Goal: Task Accomplishment & Management: Manage account settings

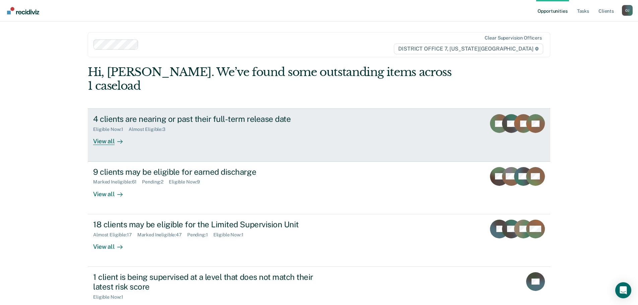
click at [112, 132] on div "View all" at bounding box center [112, 138] width 38 height 13
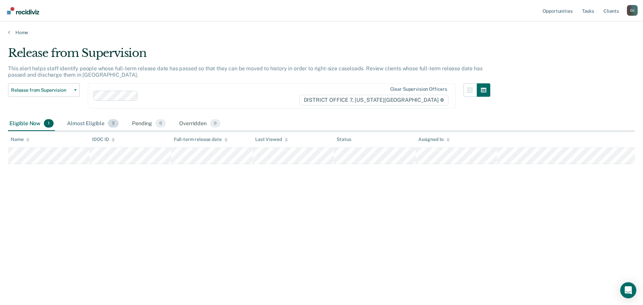
click at [87, 122] on div "Almost Eligible 3" at bounding box center [93, 124] width 54 height 15
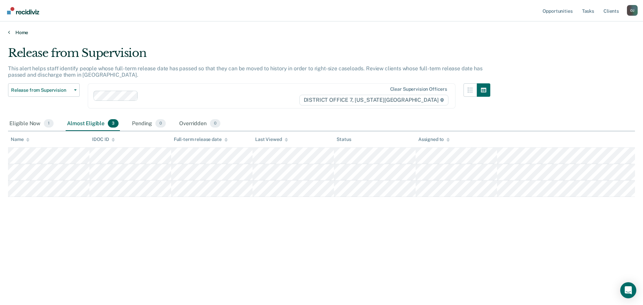
click at [22, 34] on link "Home" at bounding box center [321, 32] width 627 height 6
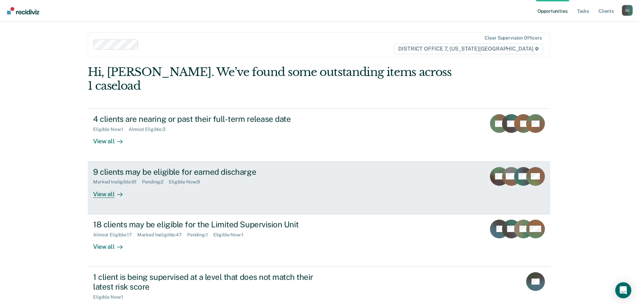
click at [129, 179] on div "9 clients may be eligible for earned discharge Marked Ineligible : 61 Pending :…" at bounding box center [218, 182] width 251 height 31
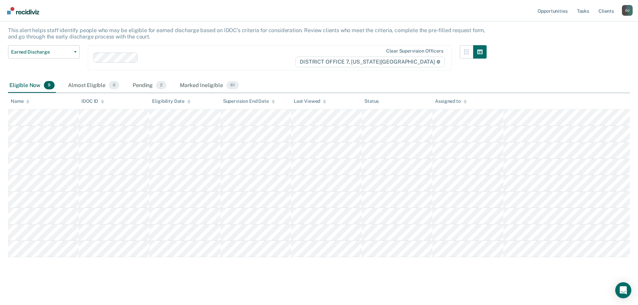
scroll to position [39, 0]
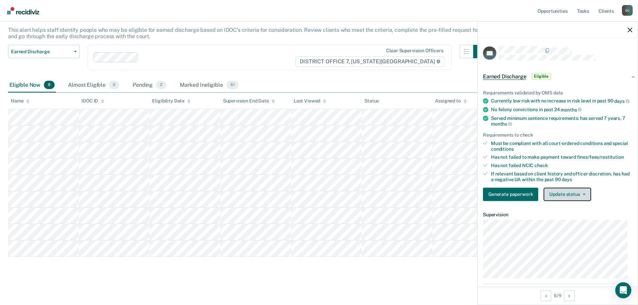
click at [560, 201] on button "Update status" at bounding box center [567, 194] width 47 height 13
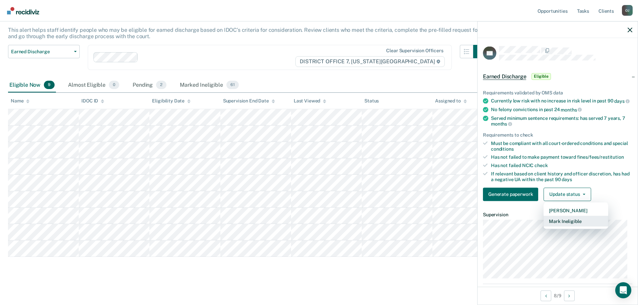
click at [571, 226] on button "Mark Ineligible" at bounding box center [576, 221] width 65 height 11
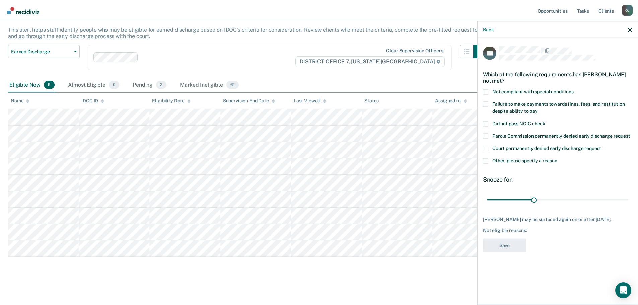
click at [515, 161] on span "Other, please specify a reason" at bounding box center [524, 160] width 65 height 5
click at [557, 158] on input "Other, please specify a reason" at bounding box center [557, 158] width 0 height 0
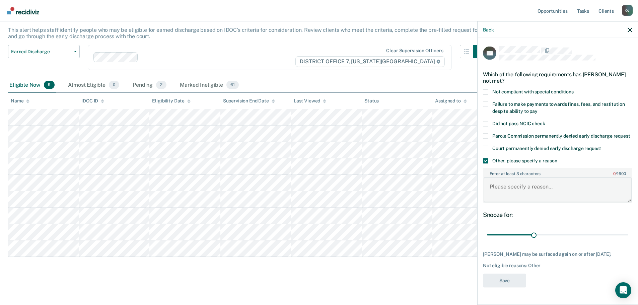
click at [511, 189] on textarea "Enter at least 3 characters 0 / 1600" at bounding box center [558, 190] width 148 height 25
type textarea "Recently returned to [GEOGRAPHIC_DATA]"
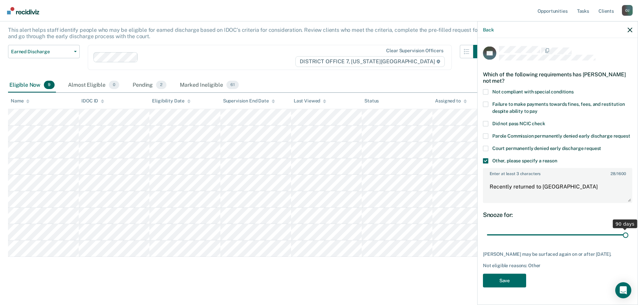
drag, startPoint x: 536, startPoint y: 236, endPoint x: 740, endPoint y: 248, distance: 205.0
type input "90"
click at [628, 241] on input "range" at bounding box center [557, 235] width 141 height 12
click at [505, 287] on button "Save" at bounding box center [504, 281] width 43 height 14
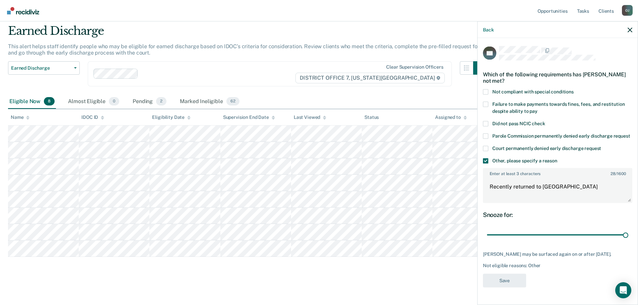
scroll to position [22, 0]
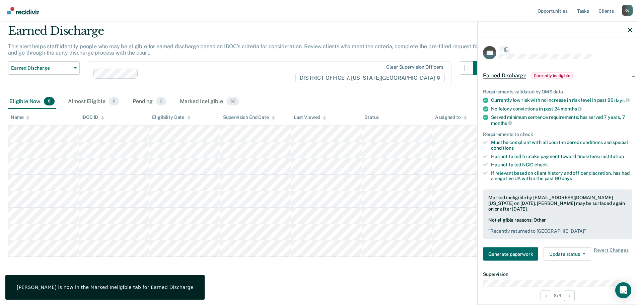
click at [192, 291] on main "Earned Discharge This alert helps staff identify people who may be eligible for…" at bounding box center [319, 158] width 638 height 290
click at [212, 274] on div "Earned Discharge This alert helps staff identify people who may be eligible for…" at bounding box center [319, 150] width 622 height 252
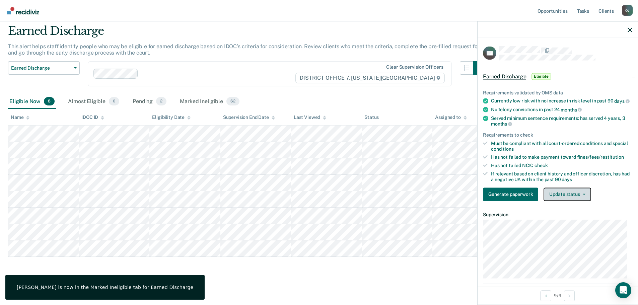
click at [577, 196] on button "Update status" at bounding box center [567, 194] width 47 height 13
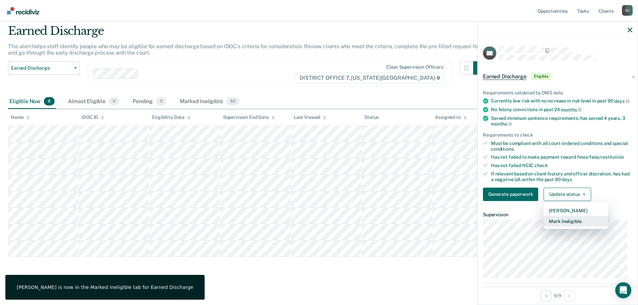
click at [571, 226] on button "Mark Ineligible" at bounding box center [576, 221] width 65 height 11
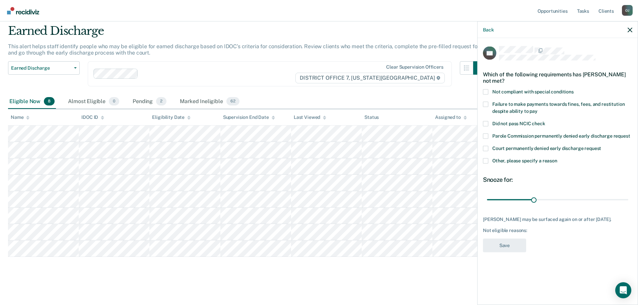
click at [562, 96] on div "Not compliant with special conditions" at bounding box center [557, 95] width 149 height 12
click at [558, 92] on span "Not compliant with special conditions" at bounding box center [532, 91] width 81 height 5
click at [574, 89] on input "Not compliant with special conditions" at bounding box center [574, 89] width 0 height 0
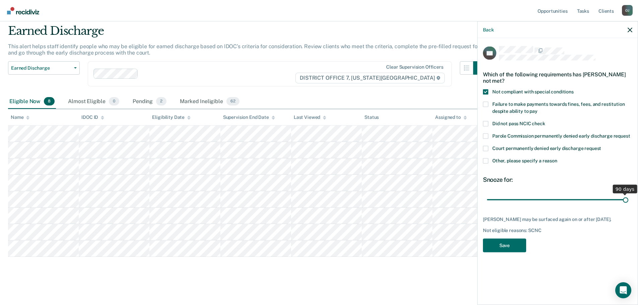
drag, startPoint x: 535, startPoint y: 202, endPoint x: 790, endPoint y: 234, distance: 257.6
type input "90"
click at [628, 206] on input "range" at bounding box center [557, 200] width 141 height 12
click at [509, 245] on button "Save" at bounding box center [504, 246] width 43 height 14
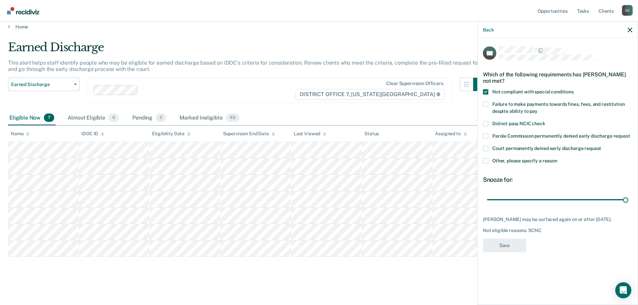
scroll to position [6, 0]
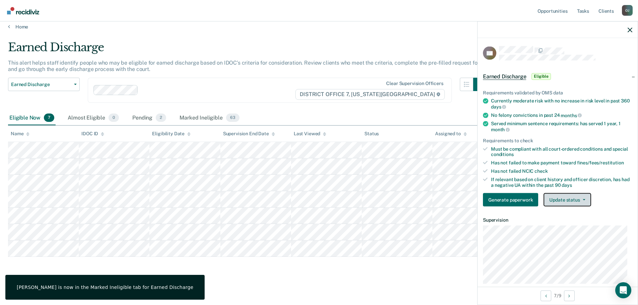
click at [571, 200] on button "Update status" at bounding box center [567, 199] width 47 height 13
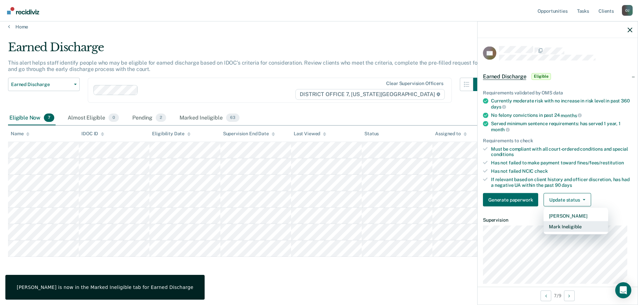
click at [572, 230] on button "Mark Ineligible" at bounding box center [576, 226] width 65 height 11
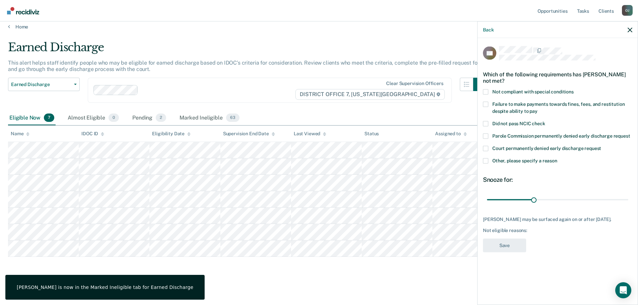
click at [485, 159] on span at bounding box center [485, 160] width 5 height 5
click at [557, 158] on input "Other, please specify a reason" at bounding box center [557, 158] width 0 height 0
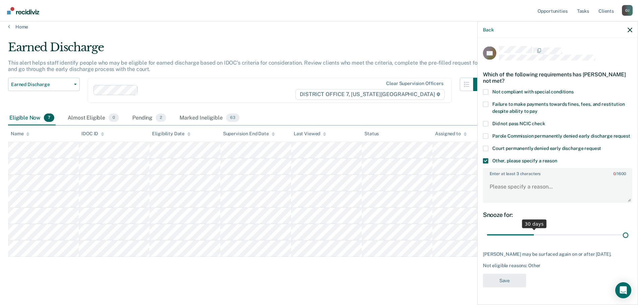
drag, startPoint x: 532, startPoint y: 235, endPoint x: 767, endPoint y: 239, distance: 234.5
type input "90"
click at [628, 239] on input "range" at bounding box center [557, 235] width 141 height 12
click at [567, 196] on textarea "Enter at least 3 characters 0 / 1600" at bounding box center [558, 190] width 148 height 25
type textarea "Still in Drug Court"
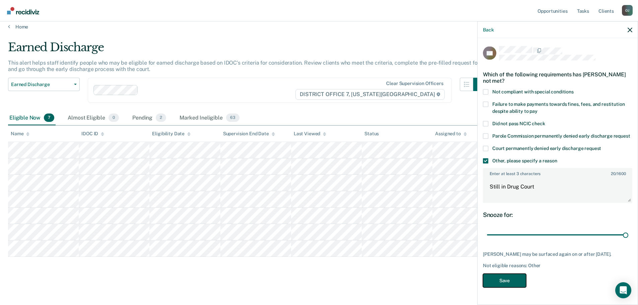
click at [517, 279] on button "Save" at bounding box center [504, 281] width 43 height 14
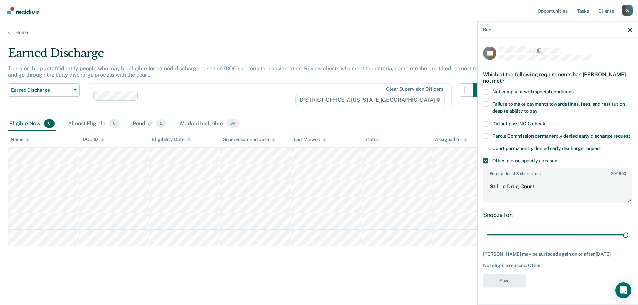
scroll to position [0, 0]
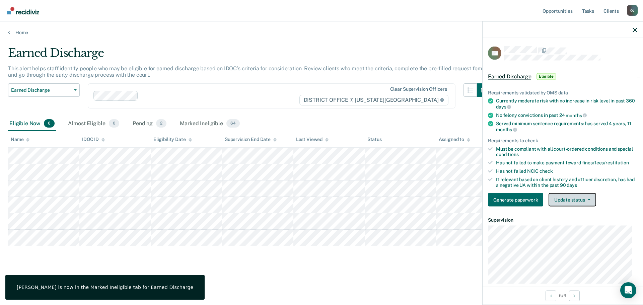
click at [582, 198] on button "Update status" at bounding box center [572, 199] width 47 height 13
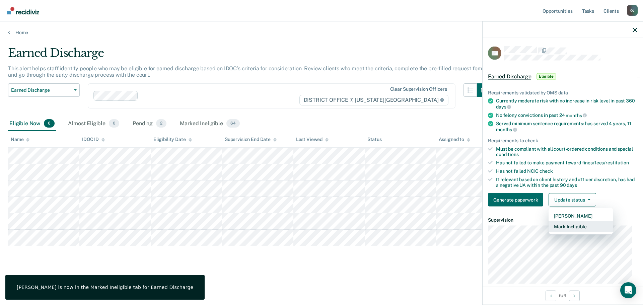
click at [577, 224] on button "Mark Ineligible" at bounding box center [581, 226] width 65 height 11
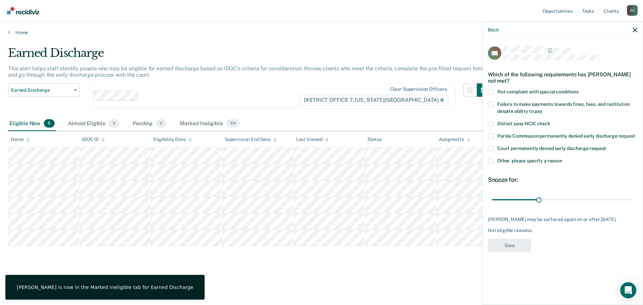
click at [493, 161] on span at bounding box center [490, 160] width 5 height 5
click at [562, 158] on input "Other, please specify a reason" at bounding box center [562, 158] width 0 height 0
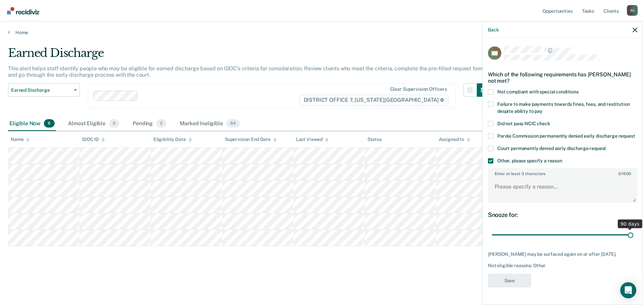
drag, startPoint x: 539, startPoint y: 233, endPoint x: 732, endPoint y: 242, distance: 193.8
type input "90"
click at [633, 241] on input "range" at bounding box center [562, 235] width 141 height 12
click at [543, 194] on textarea "Enter at least 3 characters 0 / 1600" at bounding box center [563, 190] width 148 height 25
type textarea "Still in Drug Court"
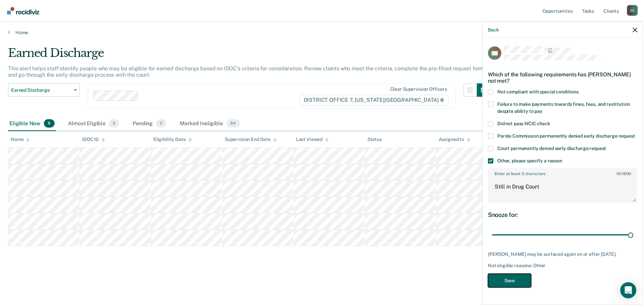
click at [521, 281] on button "Save" at bounding box center [509, 281] width 43 height 14
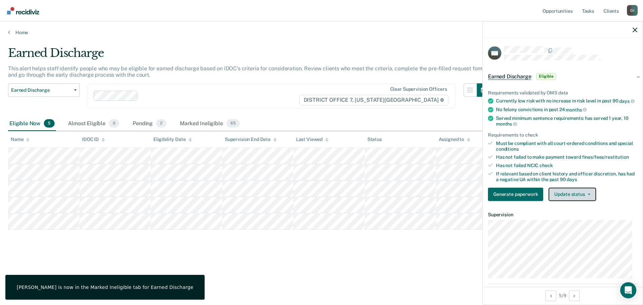
click at [585, 195] on span "button" at bounding box center [587, 194] width 5 height 1
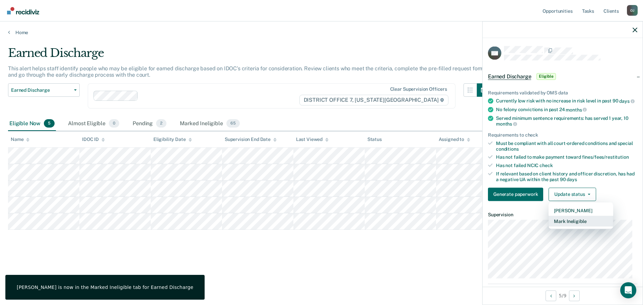
click at [580, 226] on button "Mark Ineligible" at bounding box center [581, 221] width 65 height 11
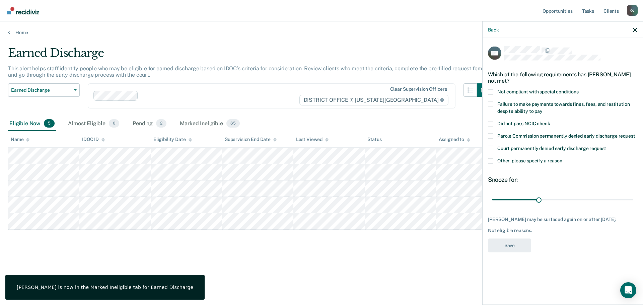
click at [558, 105] on span "Failure to make payments towards fines, fees, and restitution despite ability t…" at bounding box center [563, 107] width 132 height 12
click at [543, 109] on input "Failure to make payments towards fines, fees, and restitution despite ability t…" at bounding box center [543, 109] width 0 height 0
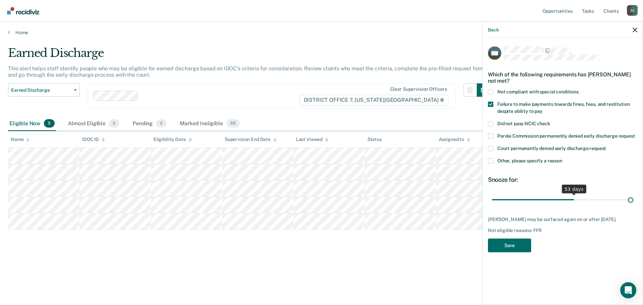
drag, startPoint x: 539, startPoint y: 202, endPoint x: 676, endPoint y: 211, distance: 138.0
type input "90"
click at [633, 206] on input "range" at bounding box center [562, 200] width 141 height 12
click at [500, 247] on button "Save" at bounding box center [509, 246] width 43 height 14
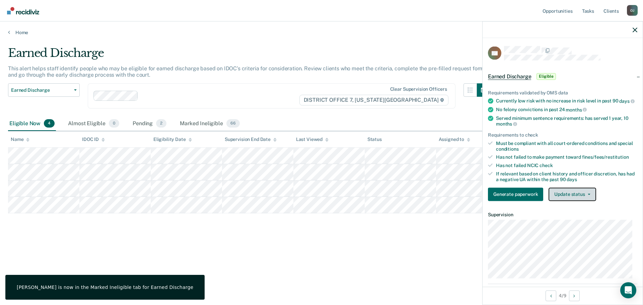
click at [571, 201] on button "Update status" at bounding box center [572, 194] width 47 height 13
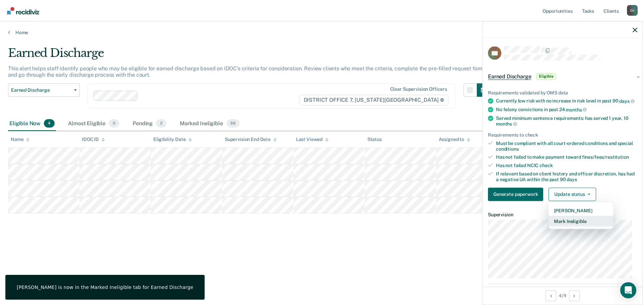
click at [570, 225] on button "Mark Ineligible" at bounding box center [581, 221] width 65 height 11
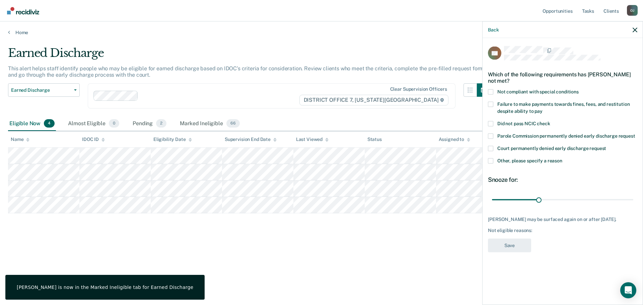
click at [541, 110] on span "Failure to make payments towards fines, fees, and restitution despite ability t…" at bounding box center [563, 107] width 132 height 12
click at [543, 109] on input "Failure to make payments towards fines, fees, and restitution despite ability t…" at bounding box center [543, 109] width 0 height 0
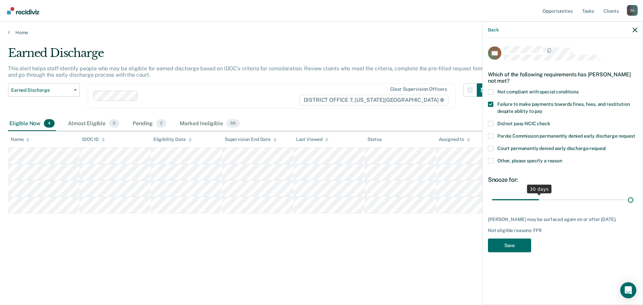
drag, startPoint x: 539, startPoint y: 199, endPoint x: 791, endPoint y: 200, distance: 252.6
type input "90"
click at [633, 200] on input "range" at bounding box center [562, 200] width 141 height 12
click at [512, 248] on button "Save" at bounding box center [509, 246] width 43 height 14
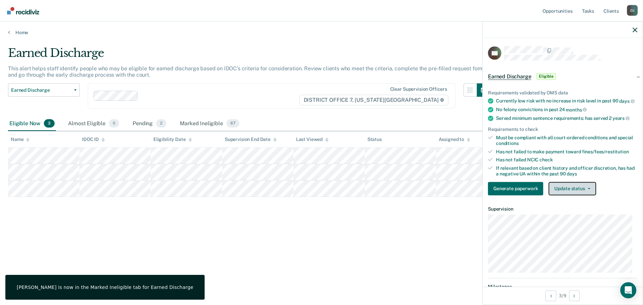
click at [570, 188] on button "Update status" at bounding box center [572, 188] width 47 height 13
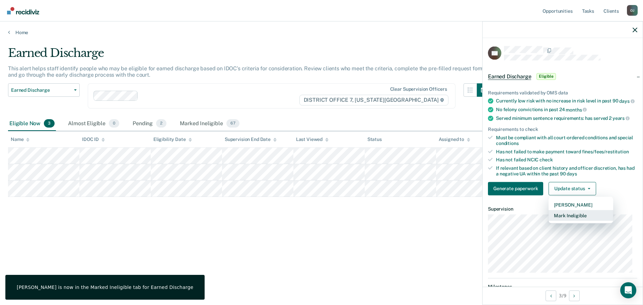
click at [570, 218] on button "Mark Ineligible" at bounding box center [581, 215] width 65 height 11
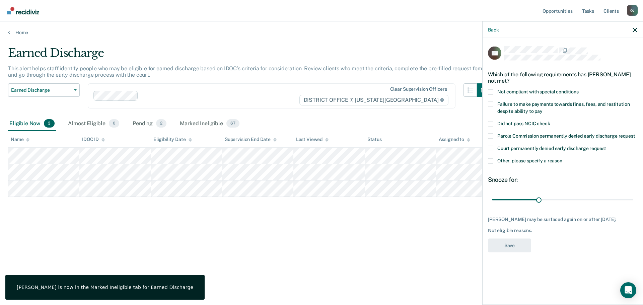
click at [556, 92] on span "Not compliant with special conditions" at bounding box center [537, 91] width 81 height 5
click at [579, 89] on input "Not compliant with special conditions" at bounding box center [579, 89] width 0 height 0
click at [555, 105] on span "Failure to make payments towards fines, fees, and restitution despite ability t…" at bounding box center [563, 107] width 132 height 12
click at [543, 109] on input "Failure to make payments towards fines, fees, and restitution despite ability t…" at bounding box center [543, 109] width 0 height 0
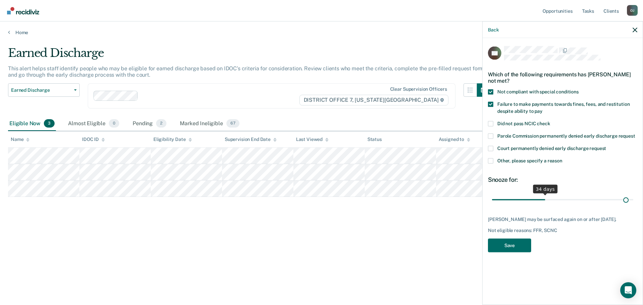
drag, startPoint x: 540, startPoint y: 203, endPoint x: 614, endPoint y: 201, distance: 74.4
click at [622, 203] on input "range" at bounding box center [562, 200] width 141 height 12
drag, startPoint x: 623, startPoint y: 197, endPoint x: 685, endPoint y: 199, distance: 61.7
type input "90"
click at [633, 199] on input "range" at bounding box center [562, 200] width 141 height 12
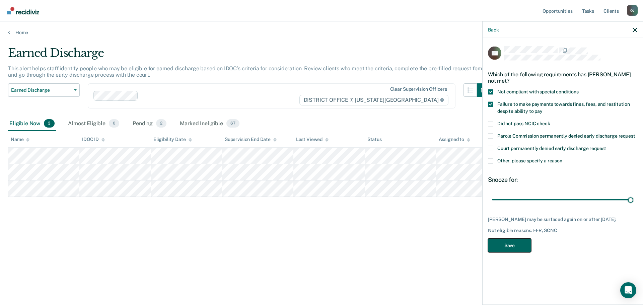
click at [508, 250] on button "Save" at bounding box center [509, 246] width 43 height 14
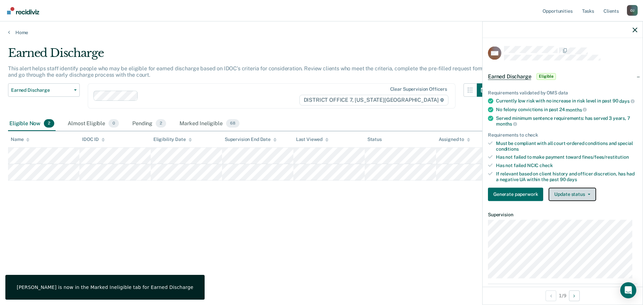
click at [590, 197] on button "Update status" at bounding box center [572, 194] width 47 height 13
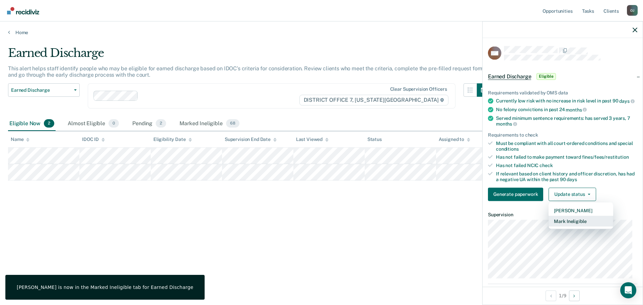
click at [574, 224] on button "Mark Ineligible" at bounding box center [581, 221] width 65 height 11
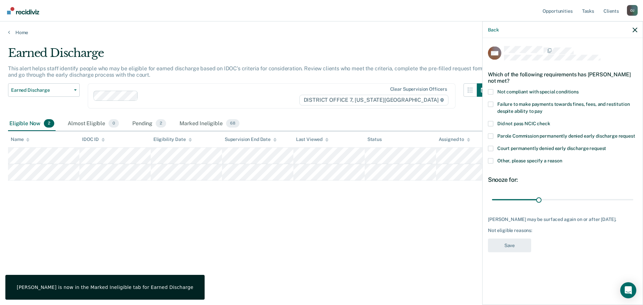
click at [559, 109] on label "Failure to make payments towards fines, fees, and restitution despite ability t…" at bounding box center [562, 108] width 149 height 14
click at [543, 109] on input "Failure to make payments towards fines, fees, and restitution despite ability t…" at bounding box center [543, 109] width 0 height 0
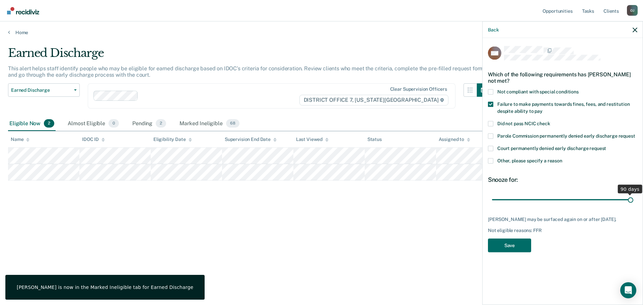
drag, startPoint x: 538, startPoint y: 199, endPoint x: 814, endPoint y: 202, distance: 276.0
type input "90"
click at [633, 202] on input "range" at bounding box center [562, 200] width 141 height 12
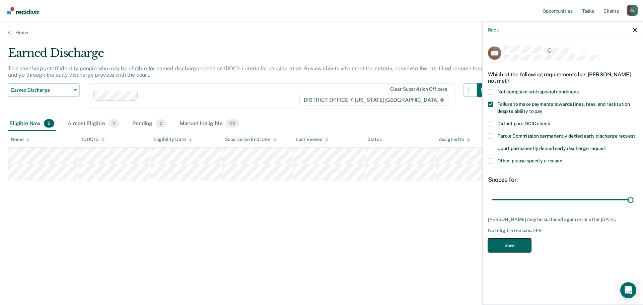
click at [512, 244] on button "Save" at bounding box center [509, 246] width 43 height 14
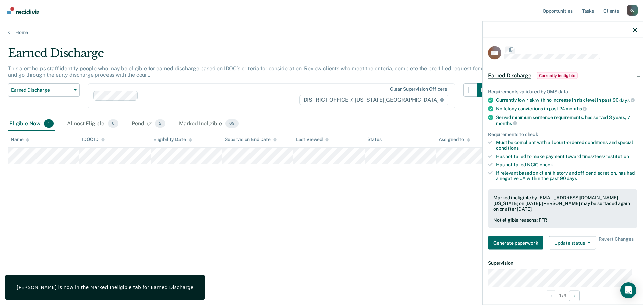
click at [290, 229] on div "Earned Discharge This alert helps staff identify people who may be eligible for…" at bounding box center [321, 150] width 627 height 209
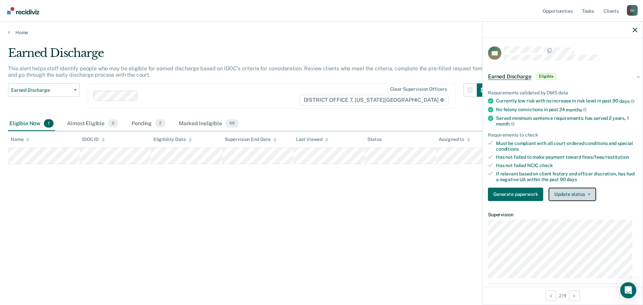
click at [572, 198] on button "Update status" at bounding box center [572, 194] width 47 height 13
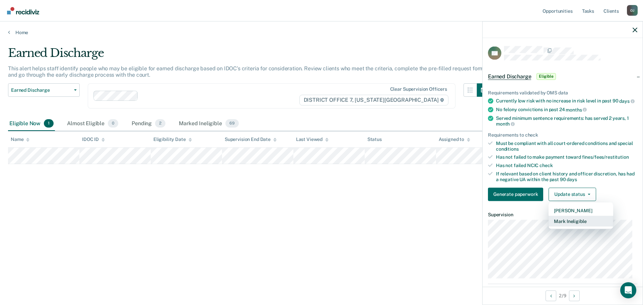
click at [578, 224] on button "Mark Ineligible" at bounding box center [581, 221] width 65 height 11
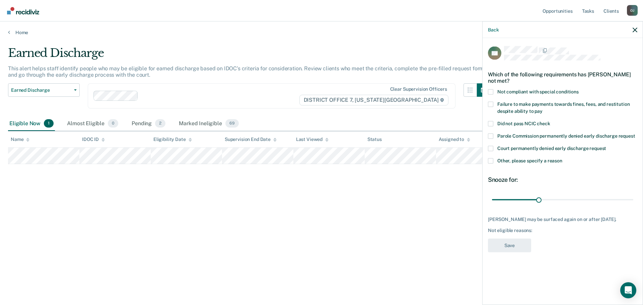
click at [531, 106] on label "Failure to make payments towards fines, fees, and restitution despite ability t…" at bounding box center [562, 108] width 149 height 14
click at [543, 109] on input "Failure to make payments towards fines, fees, and restitution despite ability t…" at bounding box center [543, 109] width 0 height 0
click at [516, 242] on button "Save" at bounding box center [509, 246] width 43 height 14
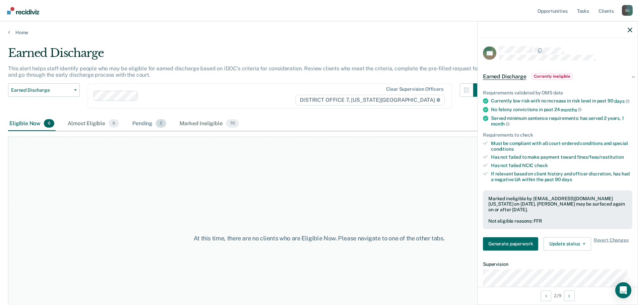
click at [136, 123] on div "Pending 2" at bounding box center [149, 124] width 37 height 15
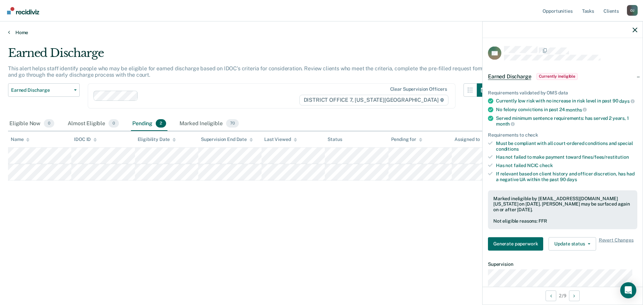
click at [11, 30] on link "Home" at bounding box center [321, 32] width 627 height 6
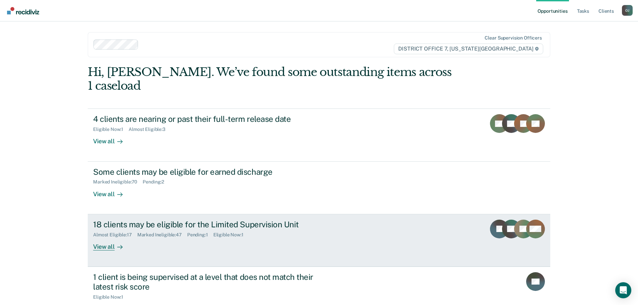
click at [107, 237] on div "View all" at bounding box center [112, 243] width 38 height 13
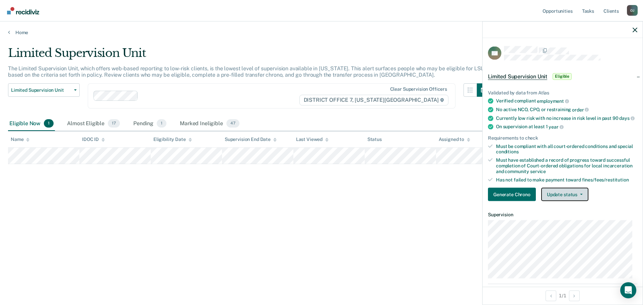
click at [562, 201] on button "Update status" at bounding box center [564, 194] width 47 height 13
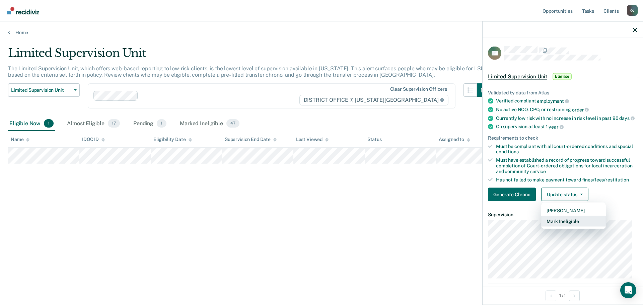
click at [564, 223] on button "Mark Ineligible" at bounding box center [573, 221] width 65 height 11
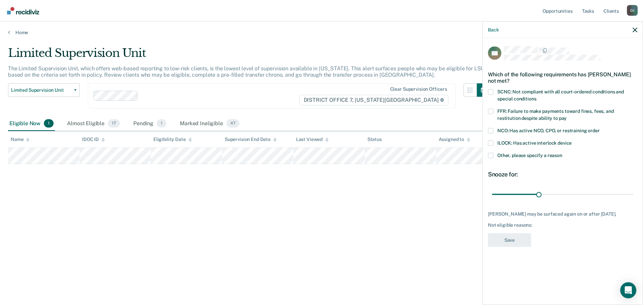
click at [530, 112] on span "FFR: Failure to make payments toward fines, fees, and restitution despite abili…" at bounding box center [555, 114] width 117 height 12
click at [567, 116] on input "FFR: Failure to make payments toward fines, fees, and restitution despite abili…" at bounding box center [567, 116] width 0 height 0
click at [517, 241] on button "Save" at bounding box center [509, 240] width 43 height 14
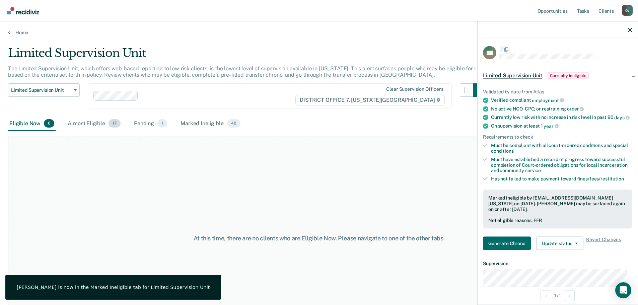
click at [82, 121] on div "Almost Eligible 17" at bounding box center [94, 124] width 56 height 15
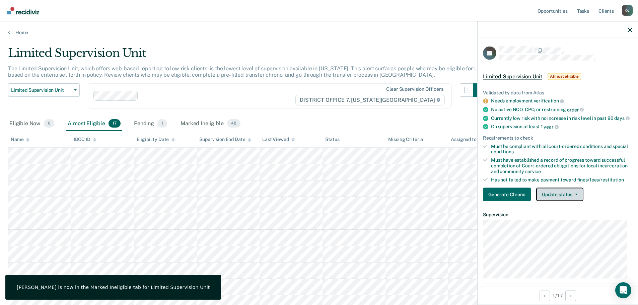
click at [548, 195] on button "Update status" at bounding box center [559, 194] width 47 height 13
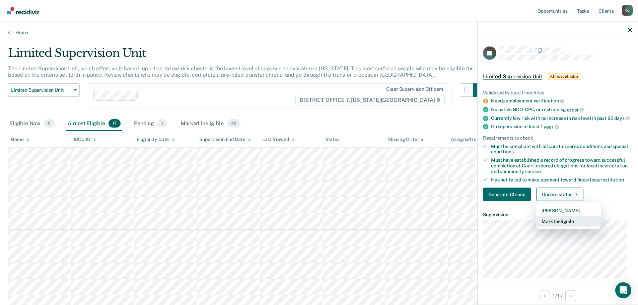
click at [556, 226] on button "Mark Ineligible" at bounding box center [568, 221] width 65 height 11
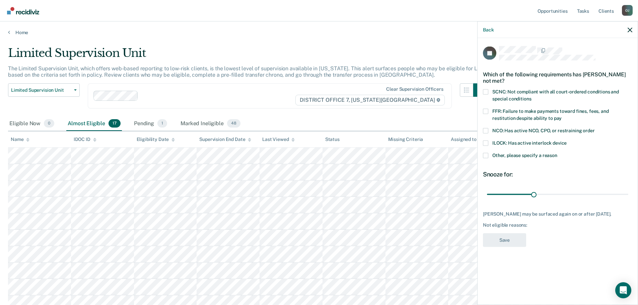
click at [542, 109] on span "FFR: Failure to make payments toward fines, fees, and restitution despite abili…" at bounding box center [550, 114] width 117 height 12
click at [562, 116] on input "FFR: Failure to make payments toward fines, fees, and restitution despite abili…" at bounding box center [562, 116] width 0 height 0
drag, startPoint x: 532, startPoint y: 194, endPoint x: 628, endPoint y: 213, distance: 97.3
type input "90"
click at [628, 200] on input "range" at bounding box center [557, 195] width 141 height 12
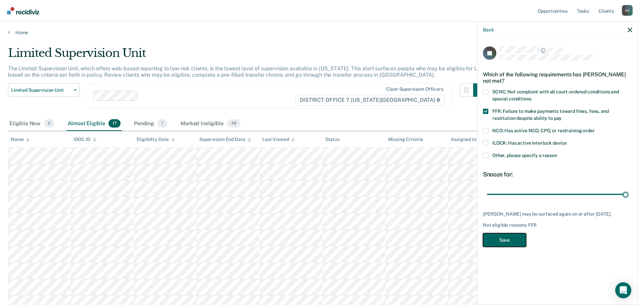
click at [512, 238] on button "Save" at bounding box center [504, 240] width 43 height 14
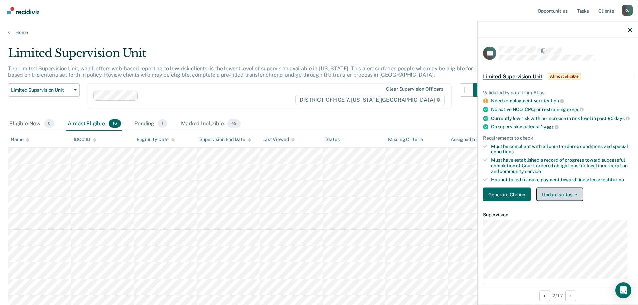
click at [566, 199] on button "Update status" at bounding box center [559, 194] width 47 height 13
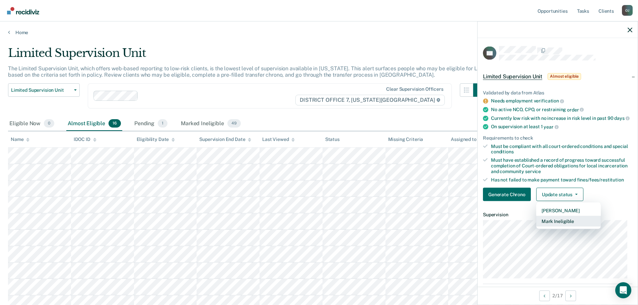
click at [565, 225] on button "Mark Ineligible" at bounding box center [568, 221] width 65 height 11
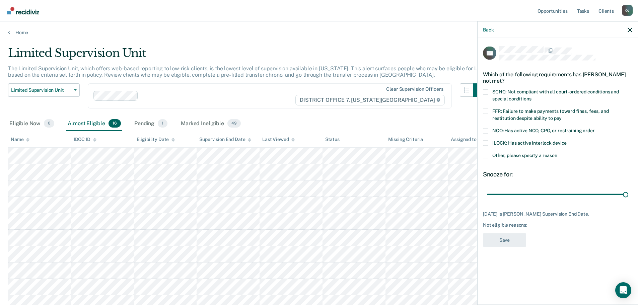
click at [561, 113] on span "FFR: Failure to make payments toward fines, fees, and restitution despite abili…" at bounding box center [550, 114] width 117 height 12
click at [562, 116] on input "FFR: Failure to make payments toward fines, fees, and restitution despite abili…" at bounding box center [562, 116] width 0 height 0
click at [515, 235] on button "Save" at bounding box center [504, 240] width 43 height 14
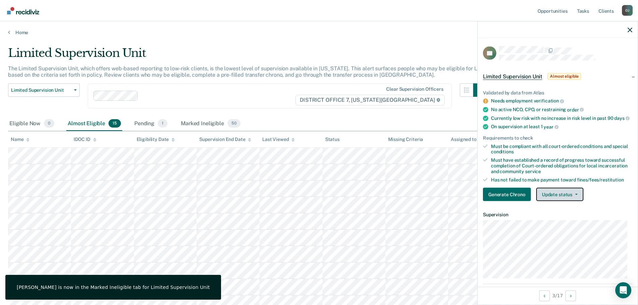
click at [554, 201] on button "Update status" at bounding box center [559, 194] width 47 height 13
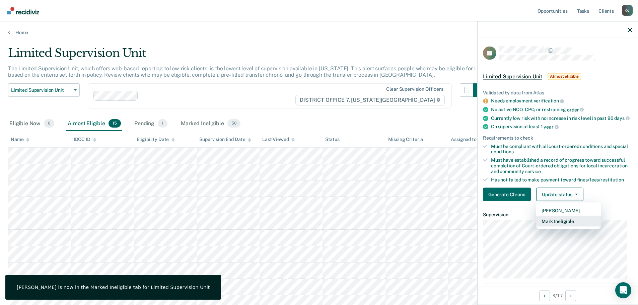
click at [564, 227] on button "Mark Ineligible" at bounding box center [568, 221] width 65 height 11
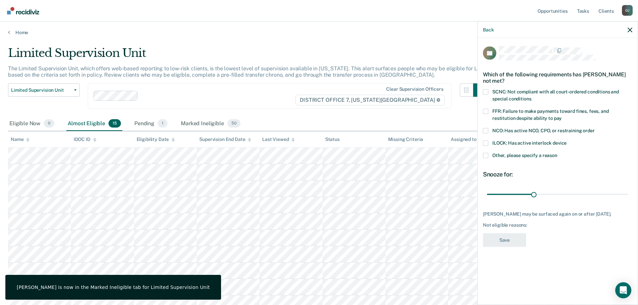
click at [554, 95] on label "SCNC: Not compliant with all court-ordered conditions and special conditions" at bounding box center [557, 96] width 149 height 14
click at [531, 96] on input "SCNC: Not compliant with all court-ordered conditions and special conditions" at bounding box center [531, 96] width 0 height 0
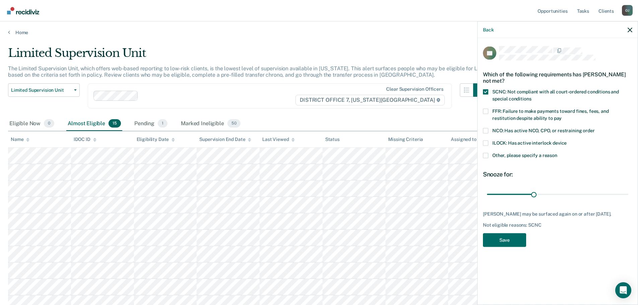
click at [543, 115] on label "FFR: Failure to make payments toward fines, fees, and restitution despite abili…" at bounding box center [557, 116] width 149 height 14
click at [562, 116] on input "FFR: Failure to make payments toward fines, fees, and restitution despite abili…" at bounding box center [562, 116] width 0 height 0
drag, startPoint x: 532, startPoint y: 195, endPoint x: 756, endPoint y: 198, distance: 224.1
type input "90"
click at [628, 198] on input "range" at bounding box center [557, 195] width 141 height 12
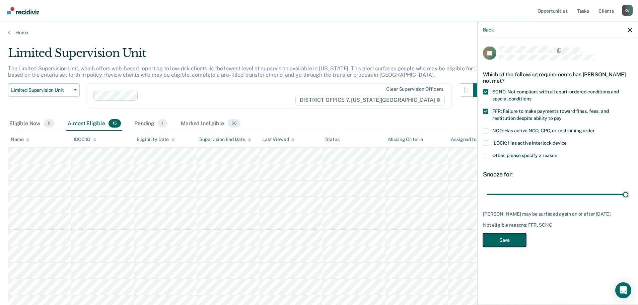
click at [512, 246] on button "Save" at bounding box center [504, 240] width 43 height 14
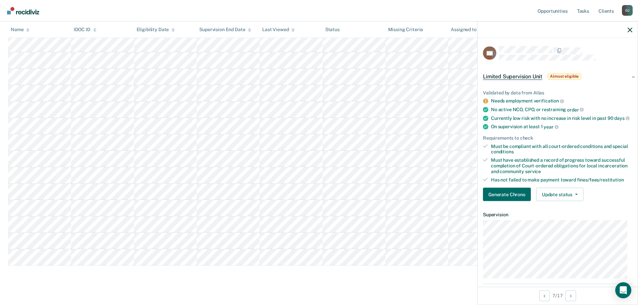
scroll to position [121, 0]
click at [555, 195] on button "Update status" at bounding box center [559, 194] width 47 height 13
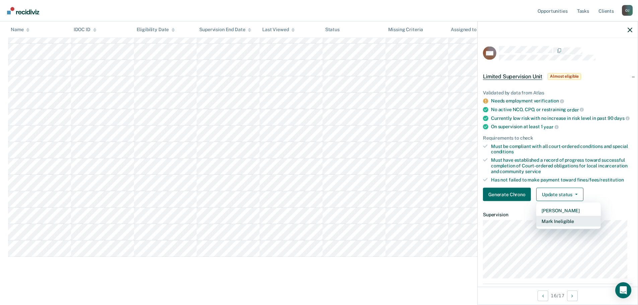
click at [570, 222] on button "Mark Ineligible" at bounding box center [568, 221] width 65 height 11
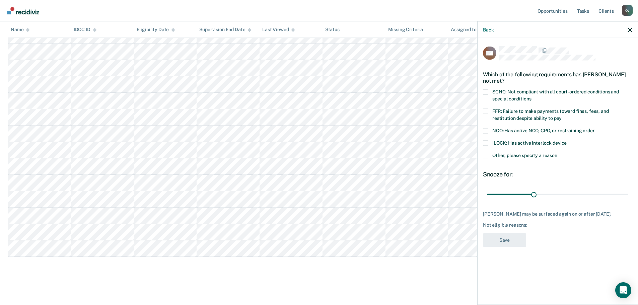
click at [519, 113] on span "FFR: Failure to make payments toward fines, fees, and restitution despite abili…" at bounding box center [550, 114] width 117 height 12
click at [562, 116] on input "FFR: Failure to make payments toward fines, fees, and restitution despite abili…" at bounding box center [562, 116] width 0 height 0
drag, startPoint x: 534, startPoint y: 194, endPoint x: 667, endPoint y: 203, distance: 133.0
type input "90"
click at [628, 200] on input "range" at bounding box center [557, 195] width 141 height 12
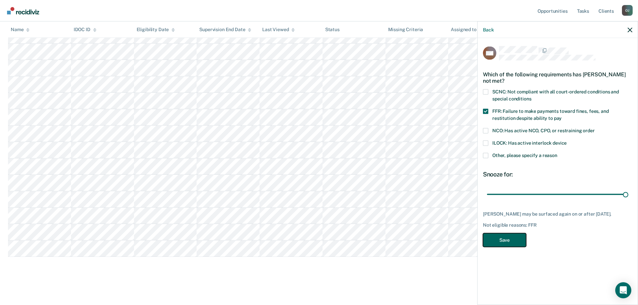
click at [492, 240] on button "Save" at bounding box center [504, 240] width 43 height 14
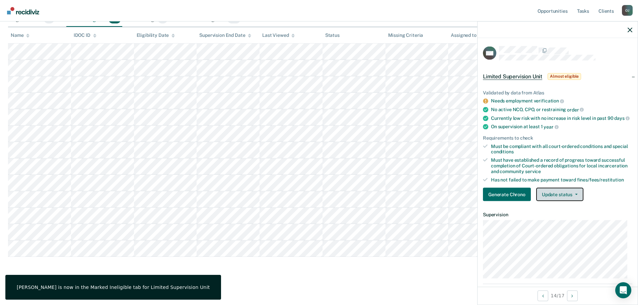
drag, startPoint x: 556, startPoint y: 193, endPoint x: 556, endPoint y: 198, distance: 5.0
click at [556, 194] on button "Update status" at bounding box center [559, 194] width 47 height 13
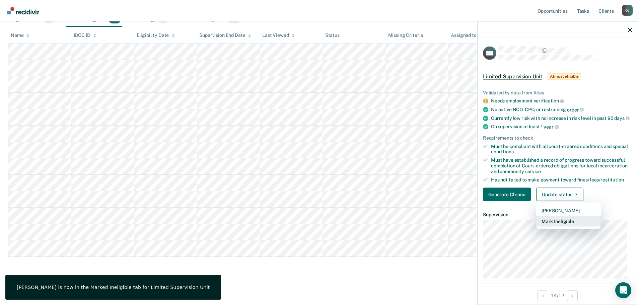
click at [558, 225] on button "Mark Ineligible" at bounding box center [568, 221] width 65 height 11
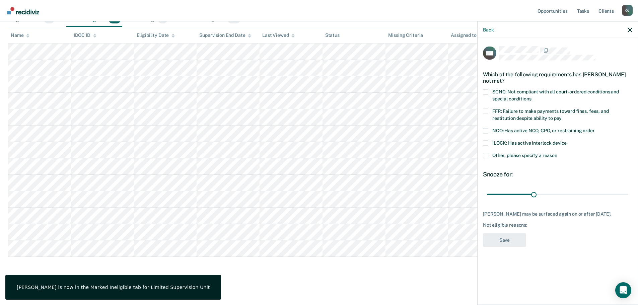
click at [527, 95] on label "SCNC: Not compliant with all court-ordered conditions and special conditions" at bounding box center [557, 96] width 149 height 14
click at [531, 96] on input "SCNC: Not compliant with all court-ordered conditions and special conditions" at bounding box center [531, 96] width 0 height 0
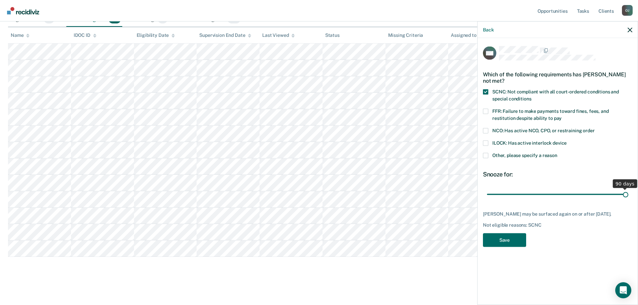
drag, startPoint x: 536, startPoint y: 191, endPoint x: 671, endPoint y: 196, distance: 135.4
type input "90"
click at [628, 196] on input "range" at bounding box center [557, 195] width 141 height 12
click at [502, 243] on button "Save" at bounding box center [504, 240] width 43 height 14
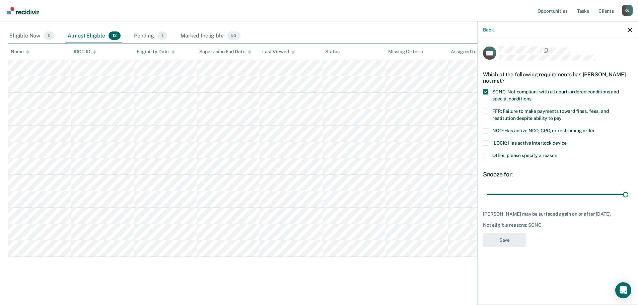
scroll to position [88, 0]
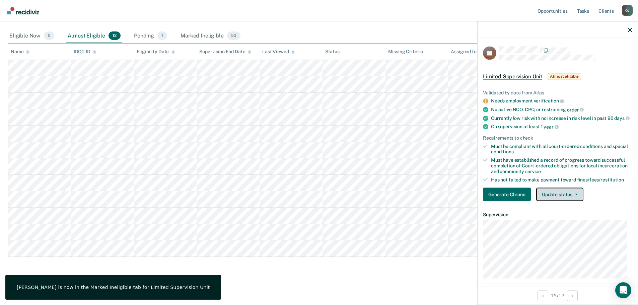
click at [551, 201] on button "Update status" at bounding box center [559, 194] width 47 height 13
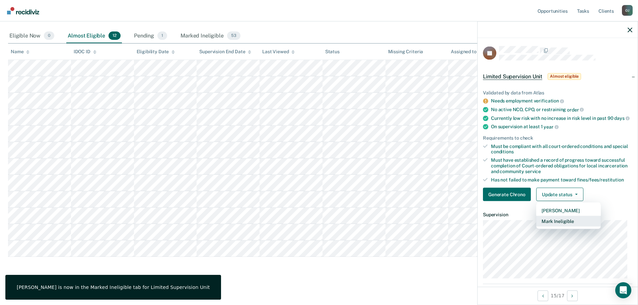
click at [560, 227] on button "Mark Ineligible" at bounding box center [568, 221] width 65 height 11
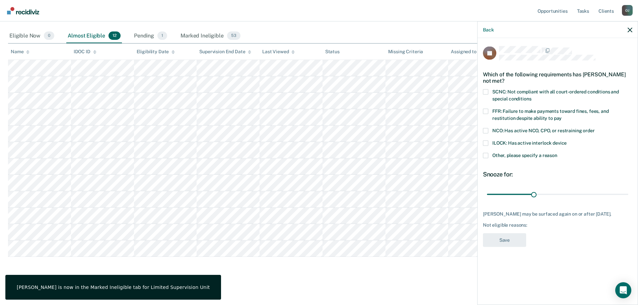
click at [548, 108] on div "SCNC: Not compliant with all court-ordered conditions and special conditions" at bounding box center [557, 98] width 149 height 19
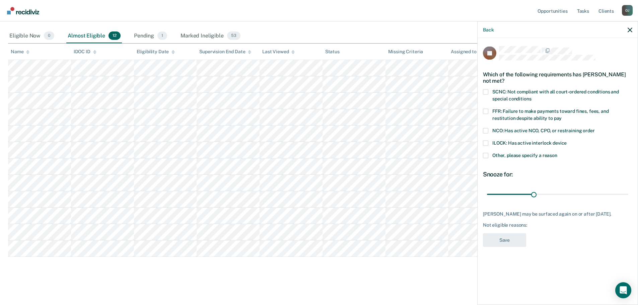
click at [543, 109] on span "FFR: Failure to make payments toward fines, fees, and restitution despite abili…" at bounding box center [550, 114] width 117 height 12
click at [562, 116] on input "FFR: Failure to make payments toward fines, fees, and restitution despite abili…" at bounding box center [562, 116] width 0 height 0
click at [509, 240] on button "Save" at bounding box center [504, 240] width 43 height 14
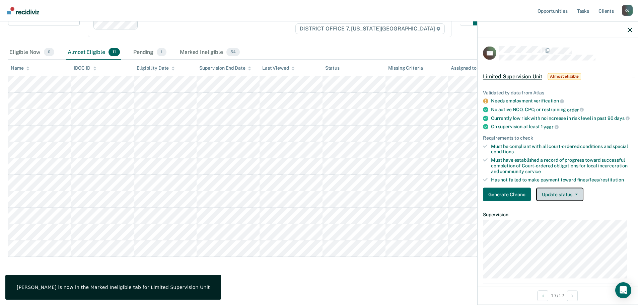
click at [550, 199] on button "Update status" at bounding box center [559, 194] width 47 height 13
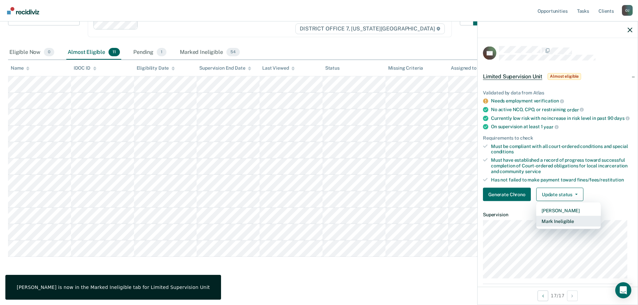
click at [555, 225] on button "Mark Ineligible" at bounding box center [568, 221] width 65 height 11
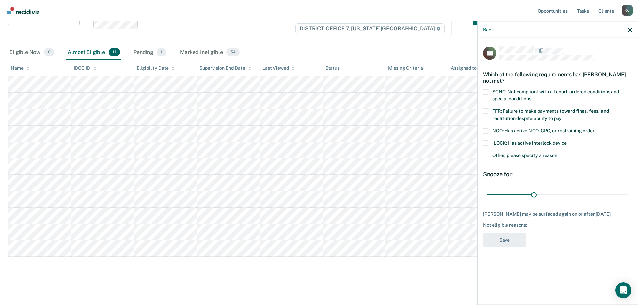
click at [539, 96] on label "SCNC: Not compliant with all court-ordered conditions and special conditions" at bounding box center [557, 96] width 149 height 14
click at [531, 96] on input "SCNC: Not compliant with all court-ordered conditions and special conditions" at bounding box center [531, 96] width 0 height 0
click at [510, 234] on button "Save" at bounding box center [504, 240] width 43 height 14
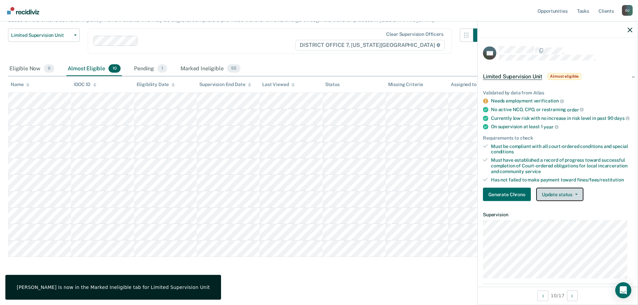
click at [564, 200] on button "Update status" at bounding box center [559, 194] width 47 height 13
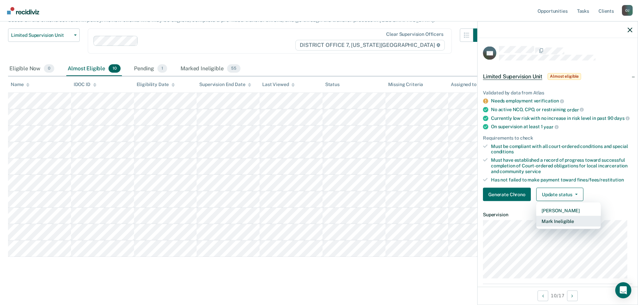
click at [565, 227] on button "Mark Ineligible" at bounding box center [568, 221] width 65 height 11
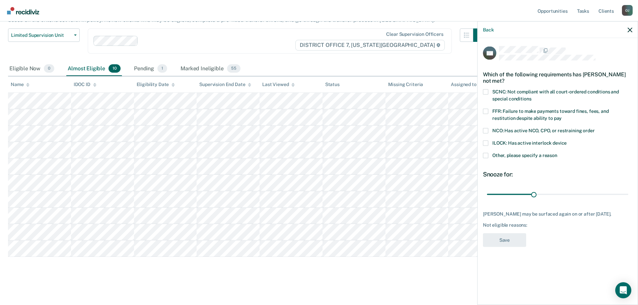
click at [562, 97] on label "SCNC: Not compliant with all court-ordered conditions and special conditions" at bounding box center [557, 96] width 149 height 14
click at [531, 96] on input "SCNC: Not compliant with all court-ordered conditions and special conditions" at bounding box center [531, 96] width 0 height 0
click at [560, 109] on span "FFR: Failure to make payments toward fines, fees, and restitution despite abili…" at bounding box center [550, 114] width 117 height 12
click at [562, 116] on input "FFR: Failure to make payments toward fines, fees, and restitution despite abili…" at bounding box center [562, 116] width 0 height 0
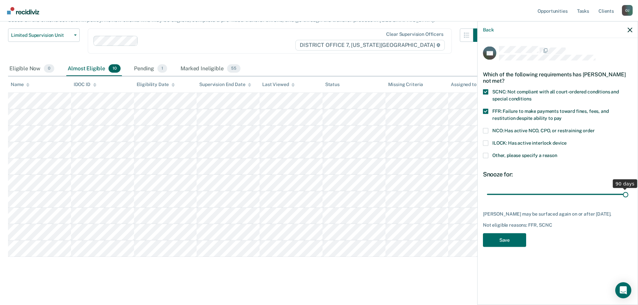
drag, startPoint x: 534, startPoint y: 196, endPoint x: 672, endPoint y: 200, distance: 138.4
type input "90"
click at [628, 200] on input "range" at bounding box center [557, 195] width 141 height 12
click at [501, 240] on button "Save" at bounding box center [504, 240] width 43 height 14
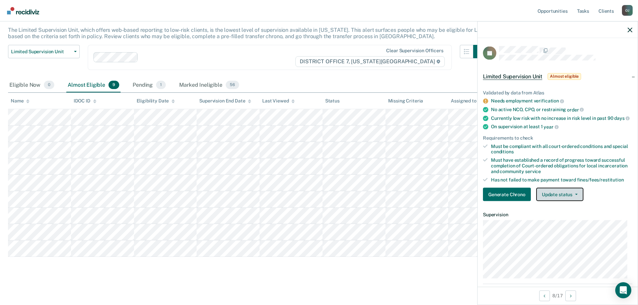
click at [553, 201] on button "Update status" at bounding box center [559, 194] width 47 height 13
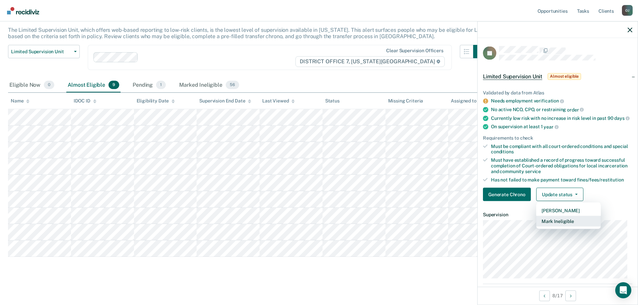
click at [572, 226] on button "Mark Ineligible" at bounding box center [568, 221] width 65 height 11
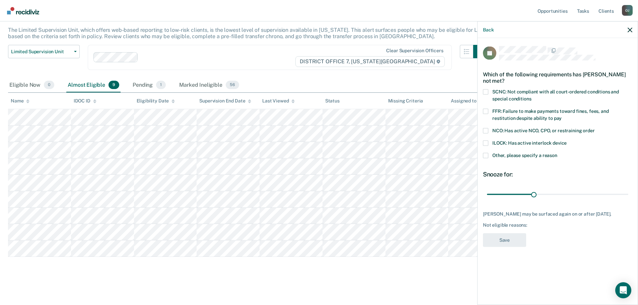
click at [488, 91] on span at bounding box center [485, 91] width 5 height 5
click at [531, 96] on input "SCNC: Not compliant with all court-ordered conditions and special conditions" at bounding box center [531, 96] width 0 height 0
click at [488, 109] on label "FFR: Failure to make payments toward fines, fees, and restitution despite abili…" at bounding box center [557, 116] width 149 height 14
click at [562, 116] on input "FFR: Failure to make payments toward fines, fees, and restitution despite abili…" at bounding box center [562, 116] width 0 height 0
click at [506, 246] on button "Save" at bounding box center [504, 240] width 43 height 14
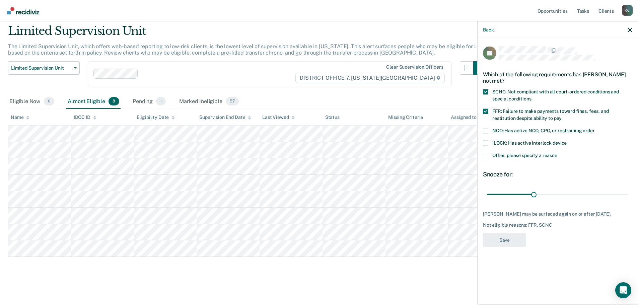
scroll to position [22, 0]
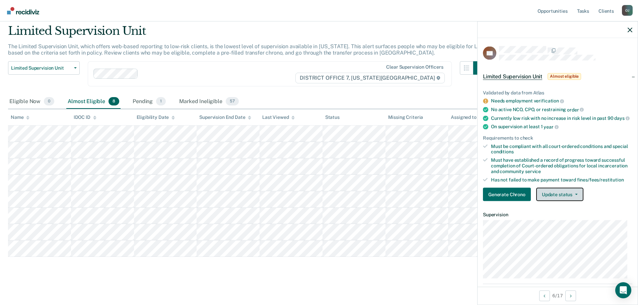
click at [572, 201] on button "Update status" at bounding box center [559, 194] width 47 height 13
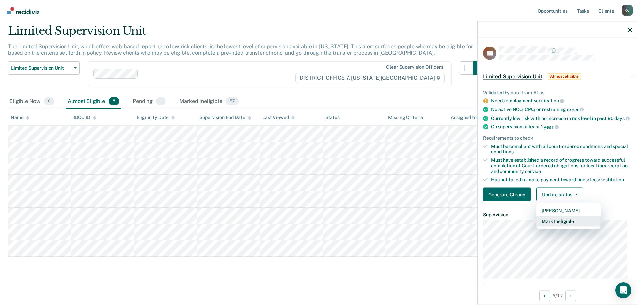
click at [567, 227] on button "Mark Ineligible" at bounding box center [568, 221] width 65 height 11
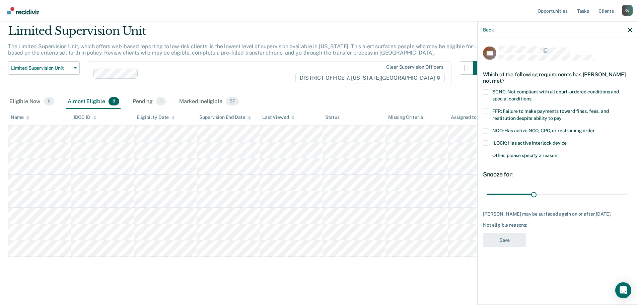
click at [523, 157] on span "Other, please specify a reason" at bounding box center [524, 154] width 65 height 5
click at [557, 153] on input "Other, please specify a reason" at bounding box center [557, 153] width 0 height 0
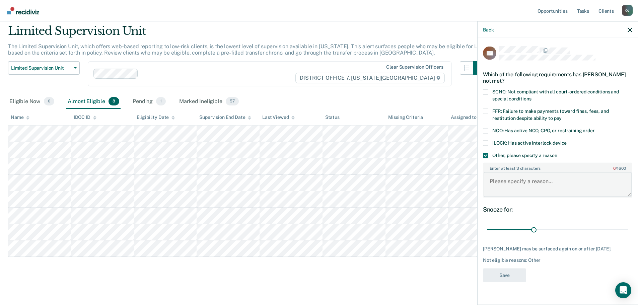
click at [521, 187] on textarea "Enter at least 3 characters 0 / 1600" at bounding box center [558, 184] width 148 height 25
type textarea "Pending Probation Review Hearing"
click at [509, 270] on button "Save" at bounding box center [504, 275] width 43 height 14
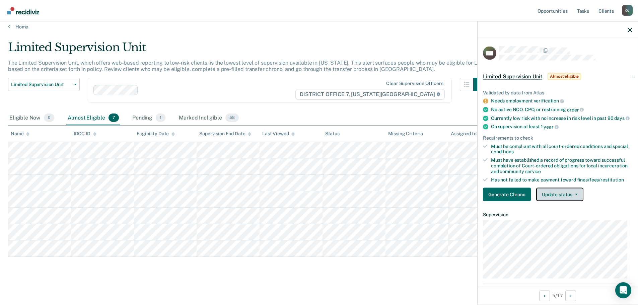
click at [566, 198] on button "Update status" at bounding box center [559, 194] width 47 height 13
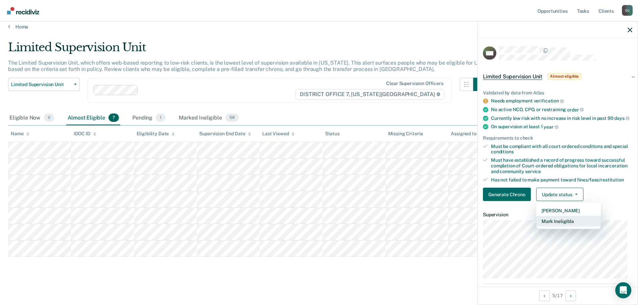
click at [573, 226] on button "Mark Ineligible" at bounding box center [568, 221] width 65 height 11
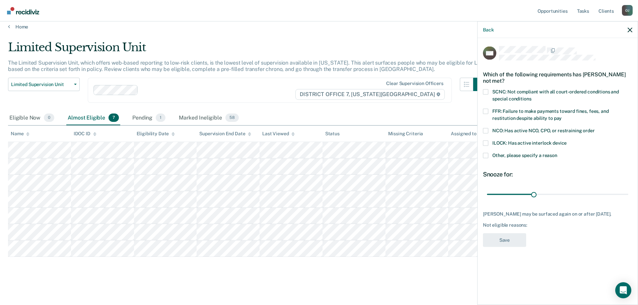
click at [540, 92] on span "SCNC: Not compliant with all court-ordered conditions and special conditions" at bounding box center [555, 95] width 127 height 12
click at [531, 96] on input "SCNC: Not compliant with all court-ordered conditions and special conditions" at bounding box center [531, 96] width 0 height 0
click at [542, 120] on label "FFR: Failure to make payments toward fines, fees, and restitution despite abili…" at bounding box center [557, 116] width 149 height 14
click at [562, 116] on input "FFR: Failure to make payments toward fines, fees, and restitution despite abili…" at bounding box center [562, 116] width 0 height 0
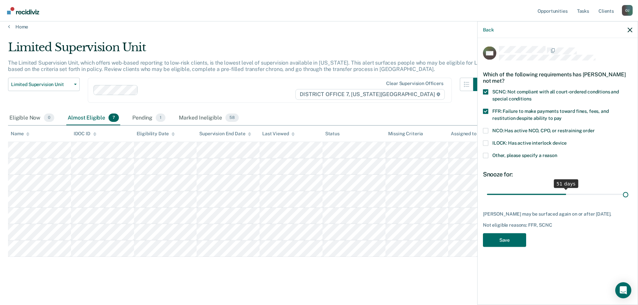
drag, startPoint x: 536, startPoint y: 195, endPoint x: 689, endPoint y: 201, distance: 153.8
type input "90"
click at [628, 200] on input "range" at bounding box center [557, 195] width 141 height 12
click at [505, 246] on button "Save" at bounding box center [504, 240] width 43 height 14
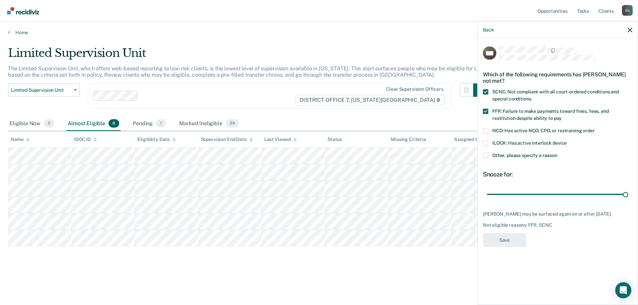
scroll to position [0, 0]
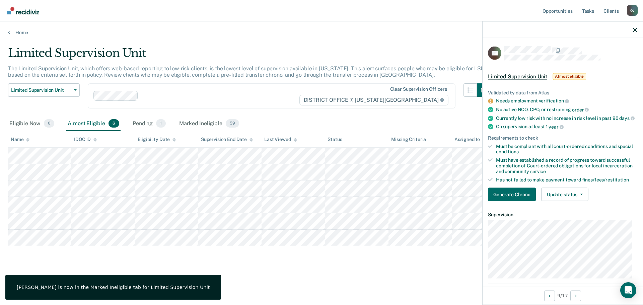
click at [567, 207] on div "Validated by data from Atlas Needs employment verification No active NCO, CPO, …" at bounding box center [563, 143] width 160 height 128
click at [567, 201] on button "Update status" at bounding box center [564, 194] width 47 height 13
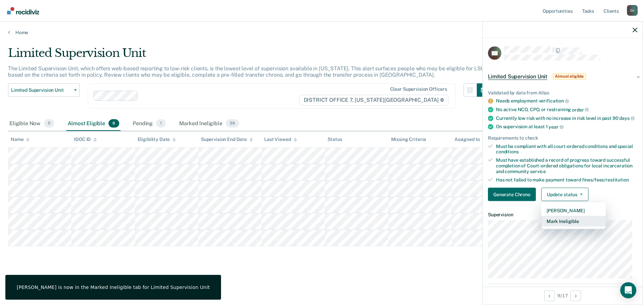
click at [574, 225] on button "Mark Ineligible" at bounding box center [573, 221] width 65 height 11
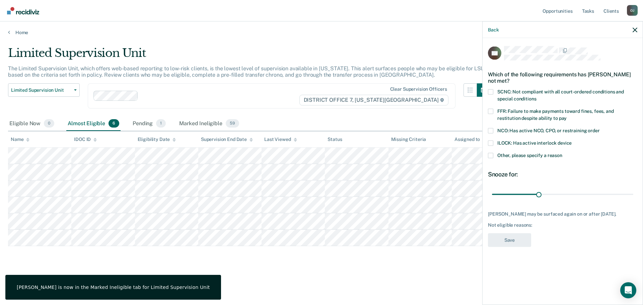
click at [539, 97] on label "SCNC: Not compliant with all court-ordered conditions and special conditions" at bounding box center [562, 96] width 149 height 14
click at [536, 96] on input "SCNC: Not compliant with all court-ordered conditions and special conditions" at bounding box center [536, 96] width 0 height 0
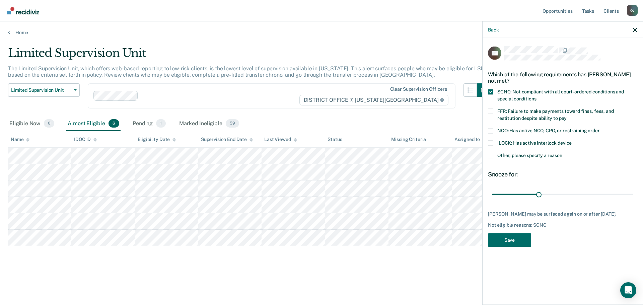
click at [531, 120] on span "FFR: Failure to make payments toward fines, fees, and restitution despite abili…" at bounding box center [555, 114] width 117 height 12
click at [567, 116] on input "FFR: Failure to make payments toward fines, fees, and restitution despite abili…" at bounding box center [567, 116] width 0 height 0
drag, startPoint x: 540, startPoint y: 193, endPoint x: 679, endPoint y: 206, distance: 140.0
type input "90"
click at [633, 200] on input "range" at bounding box center [562, 195] width 141 height 12
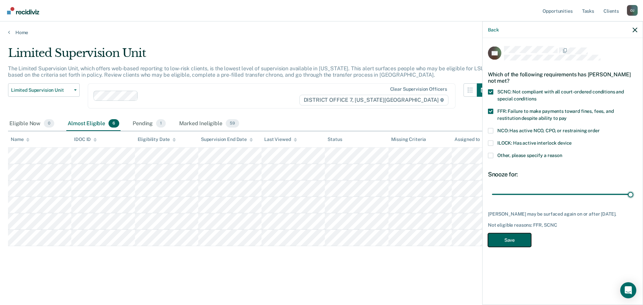
click at [525, 247] on button "Save" at bounding box center [509, 240] width 43 height 14
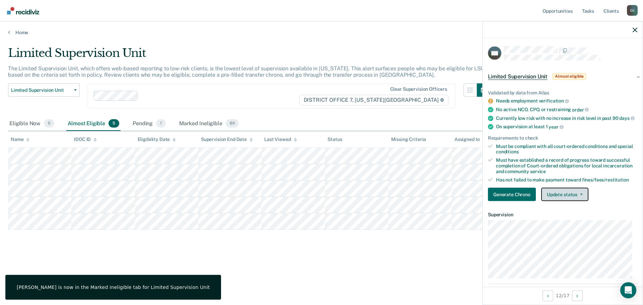
drag, startPoint x: 574, startPoint y: 197, endPoint x: 575, endPoint y: 202, distance: 5.1
click at [574, 197] on button "Update status" at bounding box center [564, 194] width 47 height 13
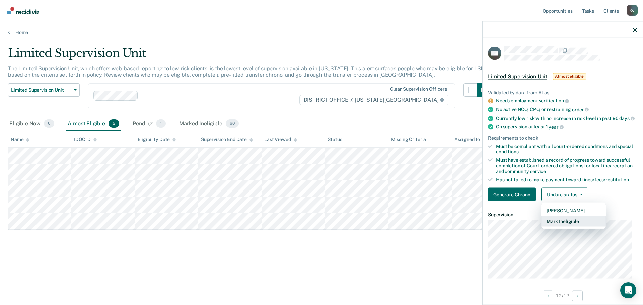
click at [576, 227] on button "Mark Ineligible" at bounding box center [573, 221] width 65 height 11
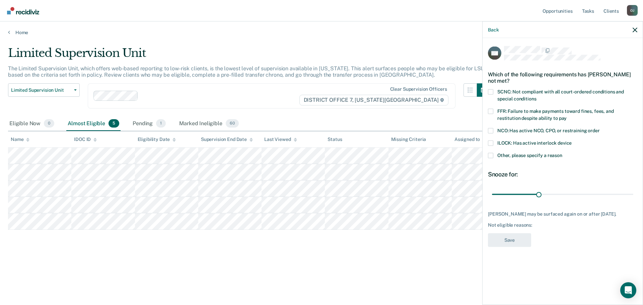
click at [553, 118] on label "FFR: Failure to make payments toward fines, fees, and restitution despite abili…" at bounding box center [562, 116] width 149 height 14
click at [567, 116] on input "FFR: Failure to make payments toward fines, fees, and restitution despite abili…" at bounding box center [567, 116] width 0 height 0
drag, startPoint x: 541, startPoint y: 193, endPoint x: 746, endPoint y: 193, distance: 205.0
type input "90"
click at [633, 193] on input "range" at bounding box center [562, 195] width 141 height 12
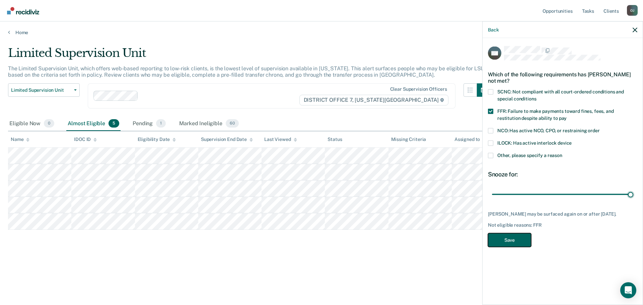
click at [512, 239] on button "Save" at bounding box center [509, 240] width 43 height 14
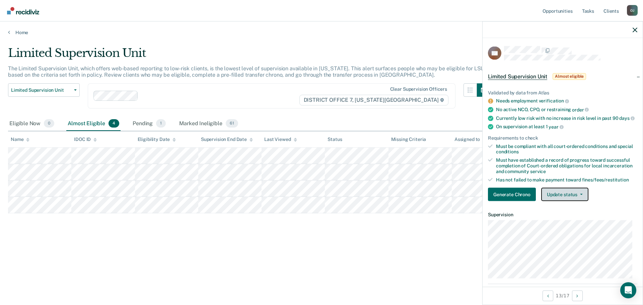
click at [569, 201] on button "Update status" at bounding box center [564, 194] width 47 height 13
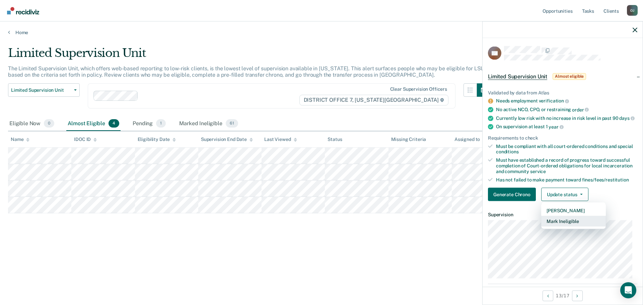
click at [576, 224] on button "Mark Ineligible" at bounding box center [573, 221] width 65 height 11
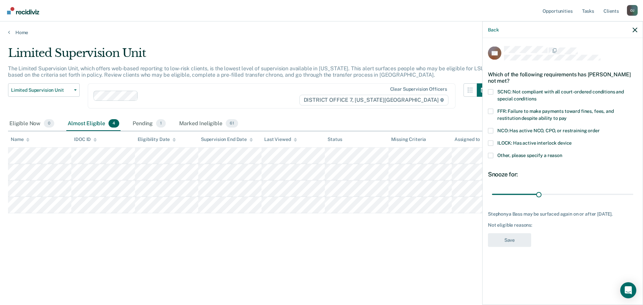
click at [561, 116] on label "FFR: Failure to make payments toward fines, fees, and restitution despite abili…" at bounding box center [562, 116] width 149 height 14
click at [567, 116] on input "FFR: Failure to make payments toward fines, fees, and restitution despite abili…" at bounding box center [567, 116] width 0 height 0
drag, startPoint x: 539, startPoint y: 196, endPoint x: 759, endPoint y: 202, distance: 219.5
type input "90"
click at [633, 200] on input "range" at bounding box center [562, 195] width 141 height 12
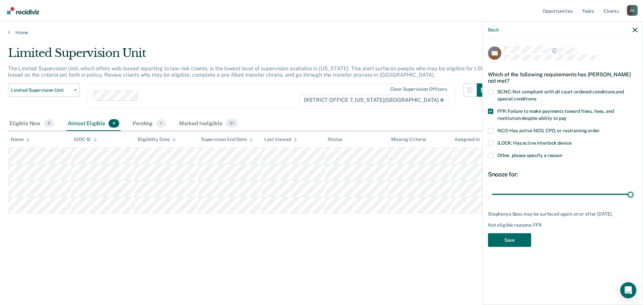
click at [529, 91] on span "SCNC: Not compliant with all court-ordered conditions and special conditions" at bounding box center [560, 95] width 127 height 12
click at [536, 96] on input "SCNC: Not compliant with all court-ordered conditions and special conditions" at bounding box center [536, 96] width 0 height 0
click at [515, 245] on button "Save" at bounding box center [509, 240] width 43 height 14
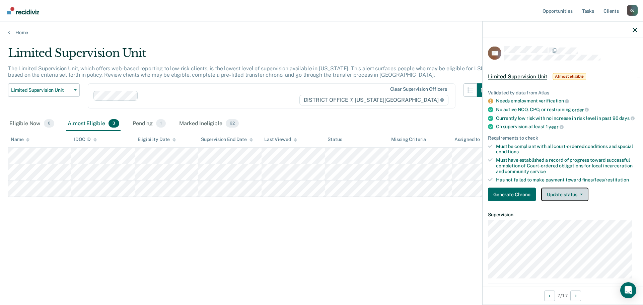
click at [557, 198] on button "Update status" at bounding box center [564, 194] width 47 height 13
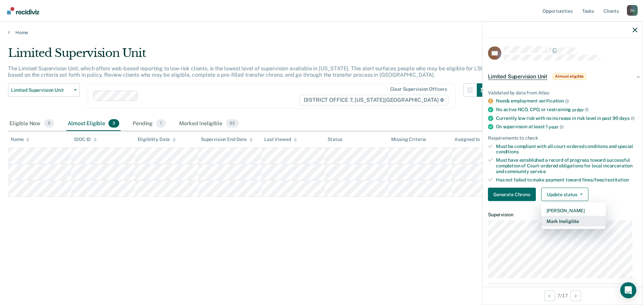
click at [558, 225] on button "Mark Ineligible" at bounding box center [573, 221] width 65 height 11
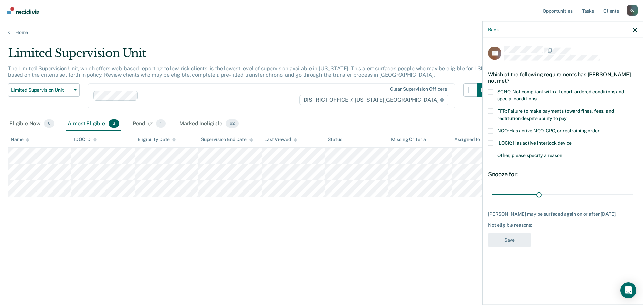
click at [520, 154] on span "Other, please specify a reason" at bounding box center [529, 154] width 65 height 5
click at [562, 153] on input "Other, please specify a reason" at bounding box center [562, 153] width 0 height 0
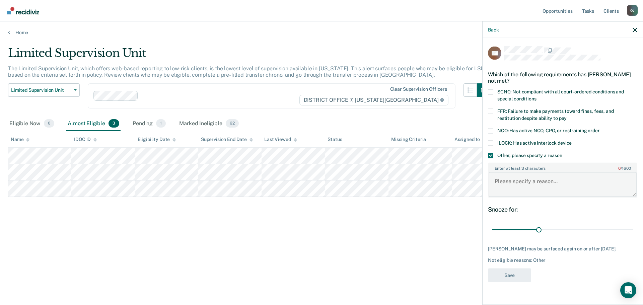
click at [536, 191] on textarea "Enter at least 3 characters 0 / 1600" at bounding box center [563, 184] width 148 height 25
type textarea "Pending EDR"
click at [515, 278] on button "Save" at bounding box center [509, 275] width 43 height 14
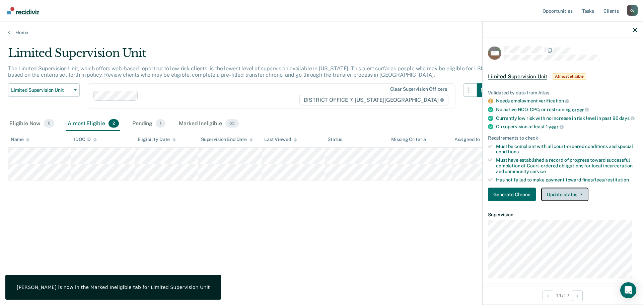
click at [580, 201] on button "Update status" at bounding box center [564, 194] width 47 height 13
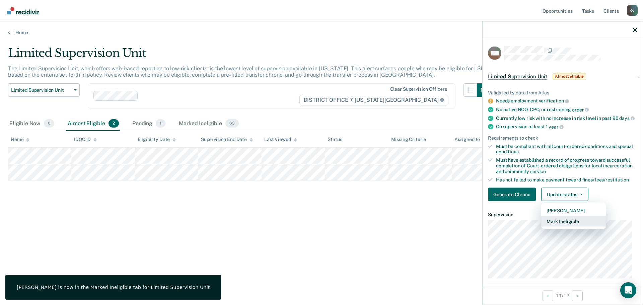
click at [569, 227] on button "Mark Ineligible" at bounding box center [573, 221] width 65 height 11
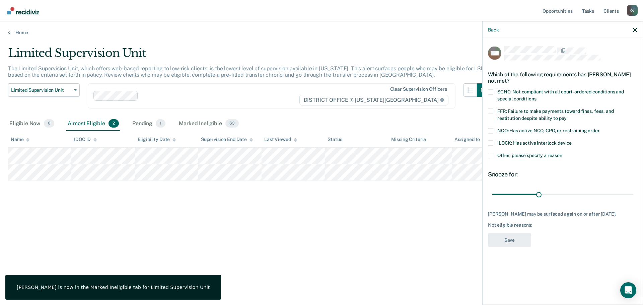
click at [523, 154] on span "Other, please specify a reason" at bounding box center [529, 154] width 65 height 5
click at [562, 153] on input "Other, please specify a reason" at bounding box center [562, 153] width 0 height 0
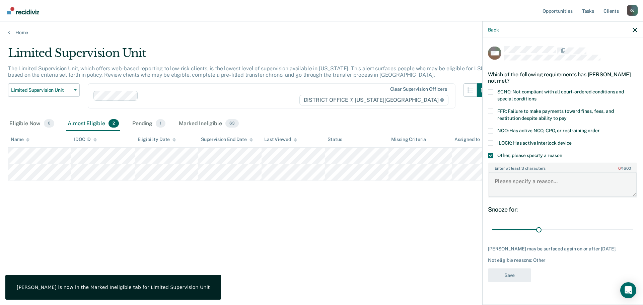
click at [530, 185] on textarea "Enter at least 3 characters 0 / 1600" at bounding box center [563, 184] width 148 height 25
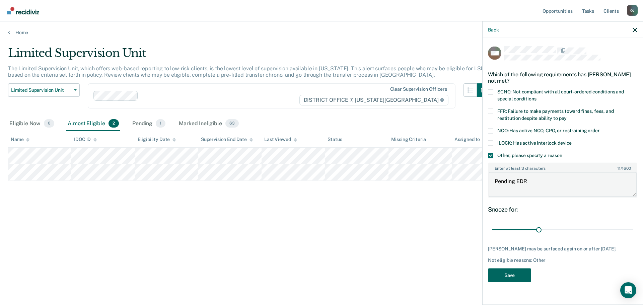
type textarea "Pending EDR"
click at [503, 279] on button "Save" at bounding box center [509, 275] width 43 height 14
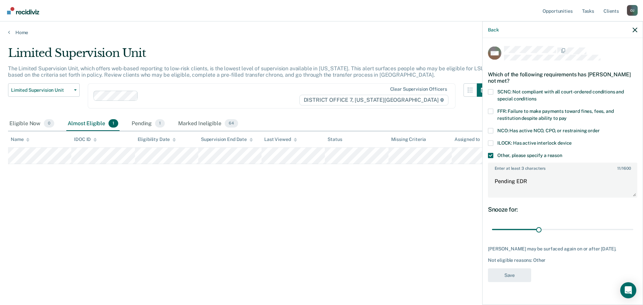
click at [142, 206] on div "Limited Supervision Unit The Limited Supervision Unit, which offers web-based r…" at bounding box center [321, 150] width 627 height 209
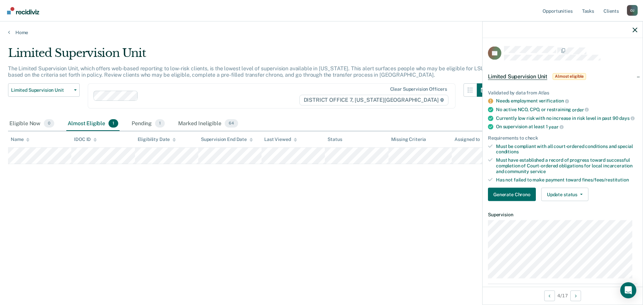
click at [169, 194] on div "Limited Supervision Unit The Limited Supervision Unit, which offers web-based r…" at bounding box center [321, 150] width 627 height 209
click at [584, 200] on button "Update status" at bounding box center [564, 194] width 47 height 13
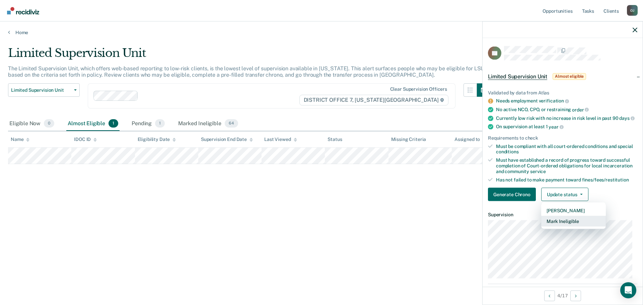
click at [581, 226] on button "Mark Ineligible" at bounding box center [573, 221] width 65 height 11
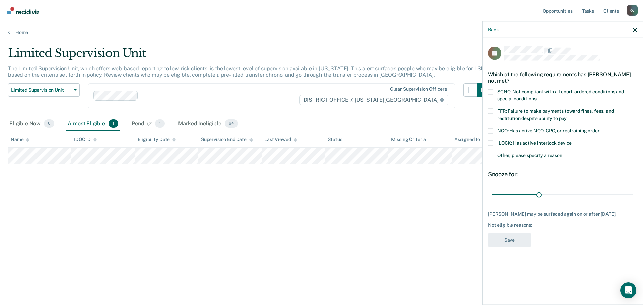
click at [547, 156] on span "Other, please specify a reason" at bounding box center [529, 154] width 65 height 5
click at [562, 153] on input "Other, please specify a reason" at bounding box center [562, 153] width 0 height 0
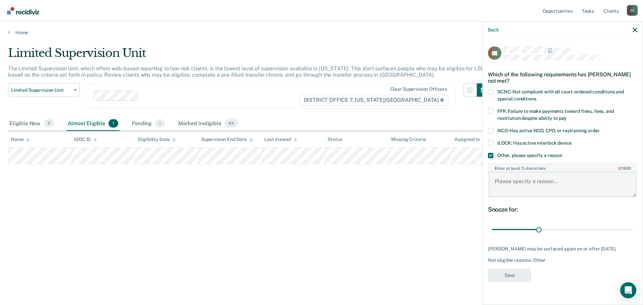
click at [536, 186] on textarea "Enter at least 3 characters 0 / 1600" at bounding box center [563, 184] width 148 height 25
type textarea "PC ordered not to drive"
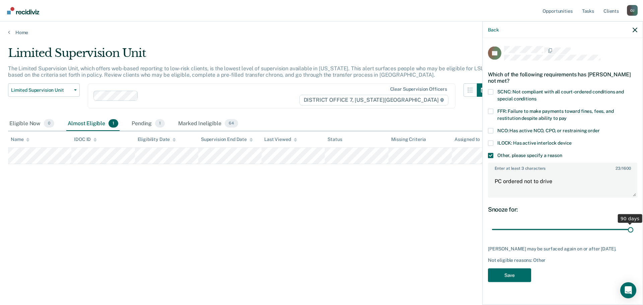
drag, startPoint x: 539, startPoint y: 228, endPoint x: 676, endPoint y: 234, distance: 137.1
type input "90"
click at [633, 234] on input "range" at bounding box center [562, 230] width 141 height 12
click at [501, 275] on button "Save" at bounding box center [509, 275] width 43 height 14
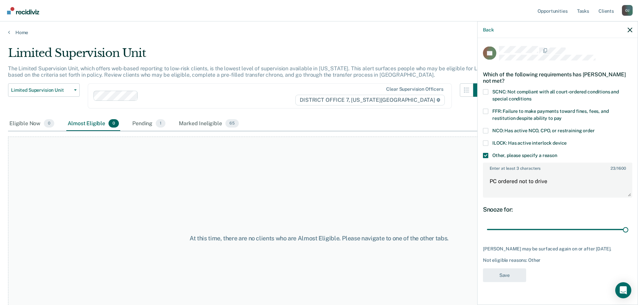
click at [144, 177] on div "At this time, there are no clients who are Almost Eligible. Please navigate to …" at bounding box center [319, 238] width 622 height 203
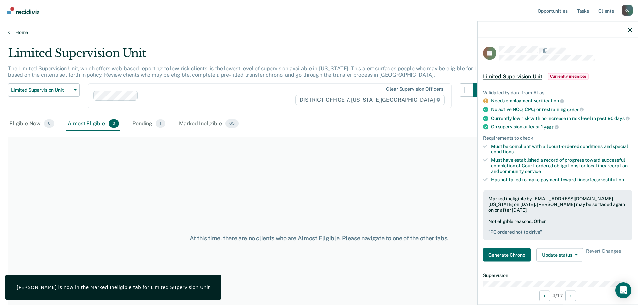
click at [19, 33] on link "Home" at bounding box center [319, 32] width 622 height 6
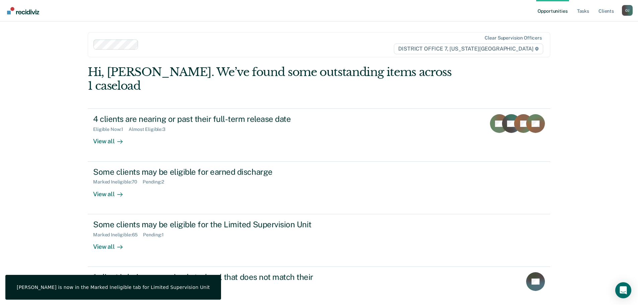
scroll to position [90, 0]
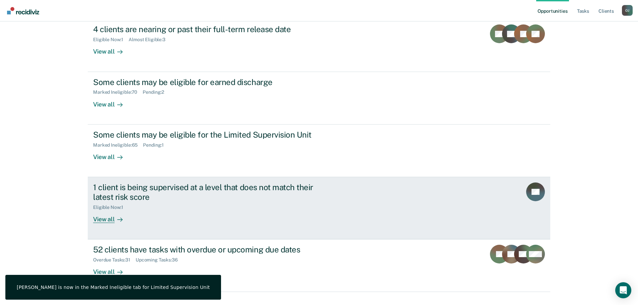
click at [108, 210] on div "View all" at bounding box center [112, 216] width 38 height 13
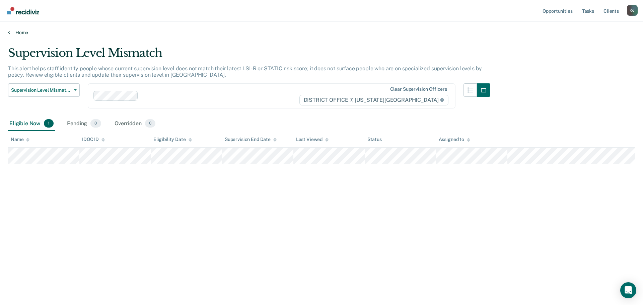
click at [16, 33] on link "Home" at bounding box center [321, 32] width 627 height 6
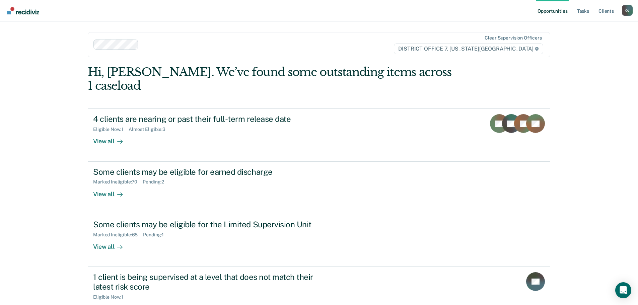
click at [591, 9] on ul "Opportunities Tasks Client s" at bounding box center [579, 10] width 86 height 21
click at [570, 10] on ul "Opportunities Tasks Client s" at bounding box center [579, 10] width 86 height 21
click at [585, 10] on link "Tasks" at bounding box center [583, 10] width 15 height 21
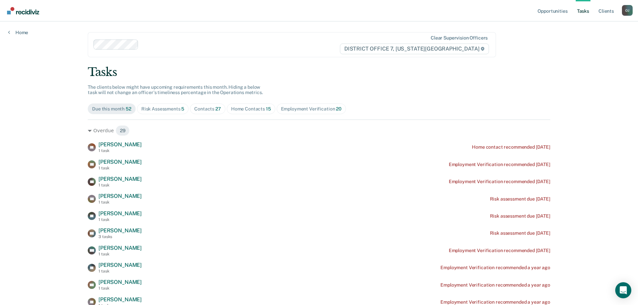
click at [248, 108] on div "Home Contacts 15" at bounding box center [251, 109] width 40 height 6
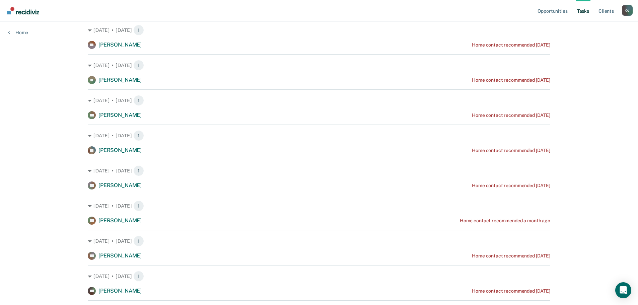
scroll to position [67, 0]
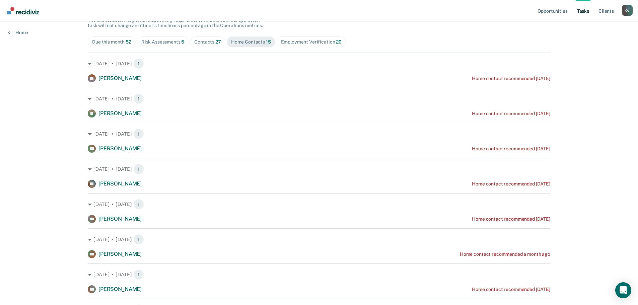
click at [202, 45] on span "Contacts 27" at bounding box center [208, 42] width 36 height 11
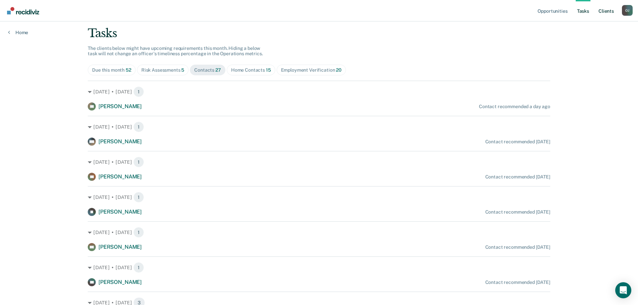
scroll to position [33, 0]
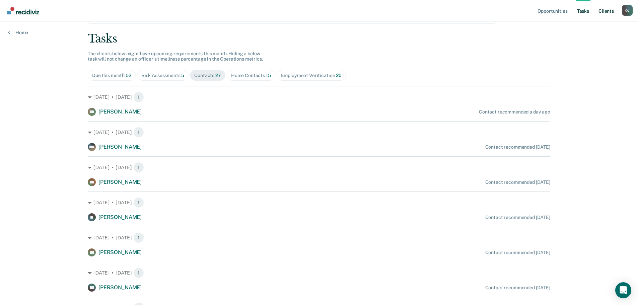
click at [609, 7] on link "Client s" at bounding box center [606, 10] width 18 height 21
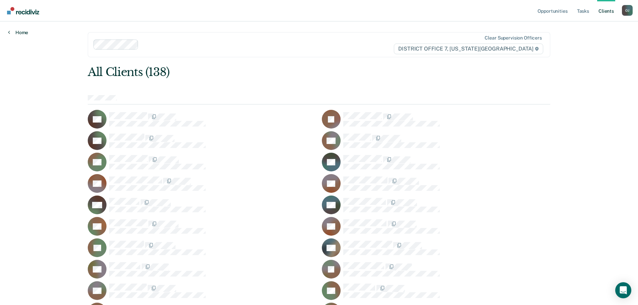
click at [22, 32] on link "Home" at bounding box center [18, 32] width 20 height 6
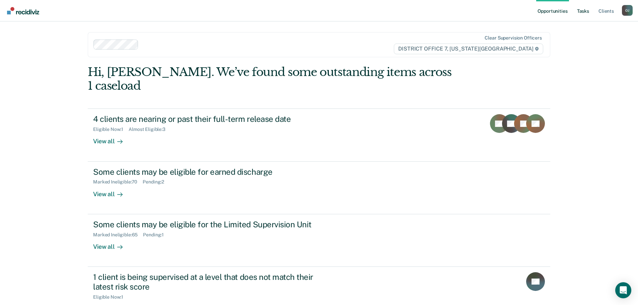
click at [581, 11] on link "Tasks" at bounding box center [583, 10] width 15 height 21
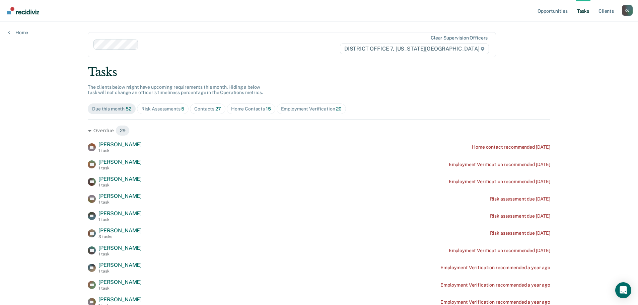
click at [242, 112] on span "Home Contacts 15" at bounding box center [251, 109] width 49 height 11
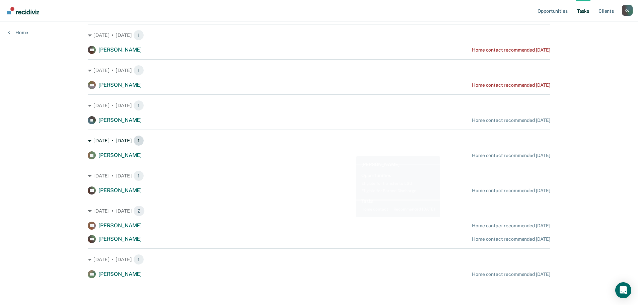
scroll to position [342, 0]
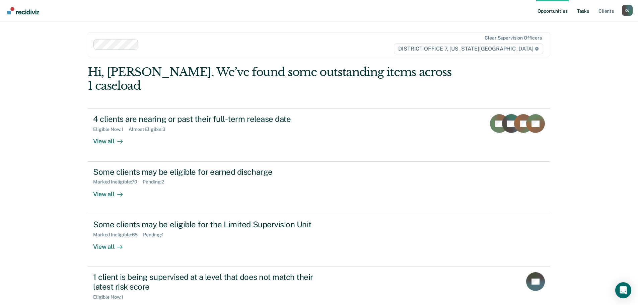
click at [579, 11] on link "Tasks" at bounding box center [583, 10] width 15 height 21
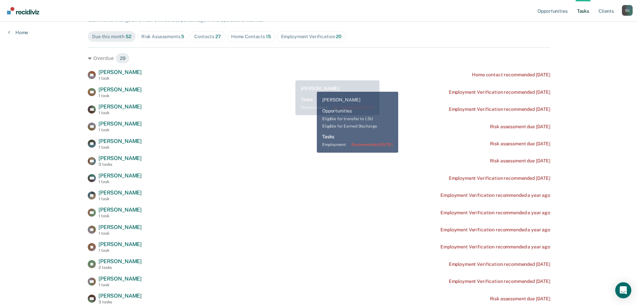
scroll to position [67, 0]
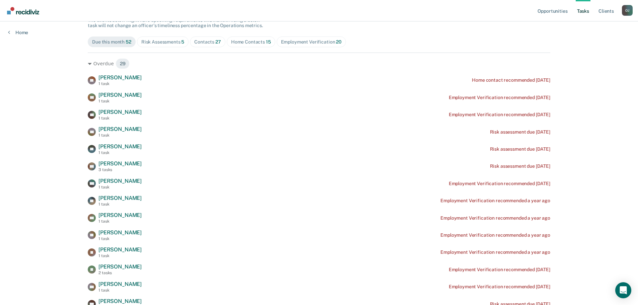
click at [243, 43] on div "Home Contacts 15" at bounding box center [251, 42] width 40 height 6
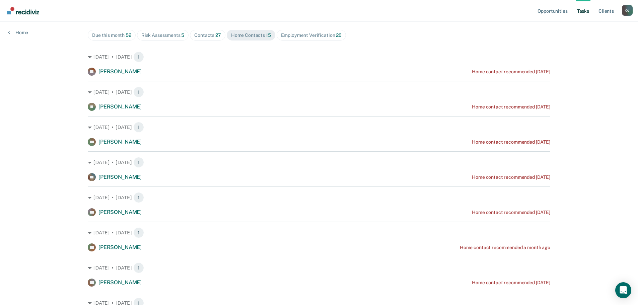
scroll to position [40, 0]
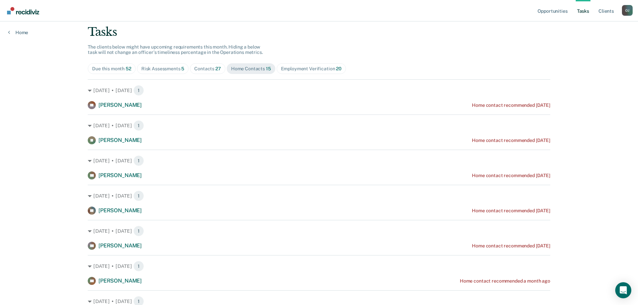
click at [197, 68] on div "Contacts 27" at bounding box center [207, 69] width 27 height 6
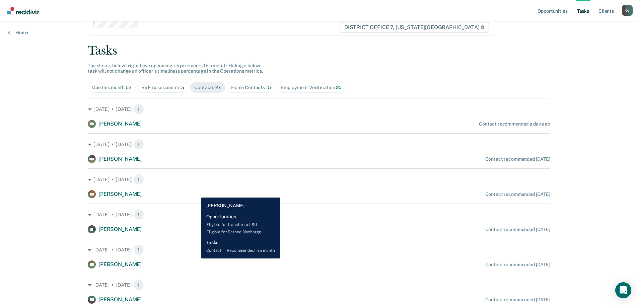
scroll to position [0, 0]
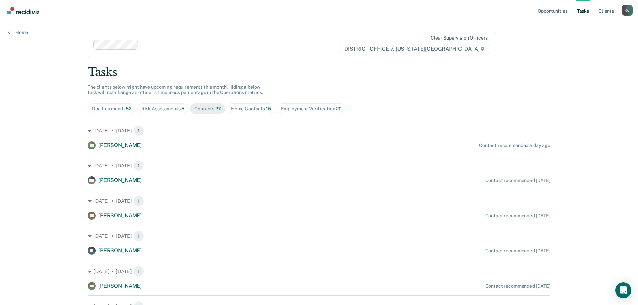
click at [252, 105] on span "Home Contacts 15" at bounding box center [251, 109] width 49 height 11
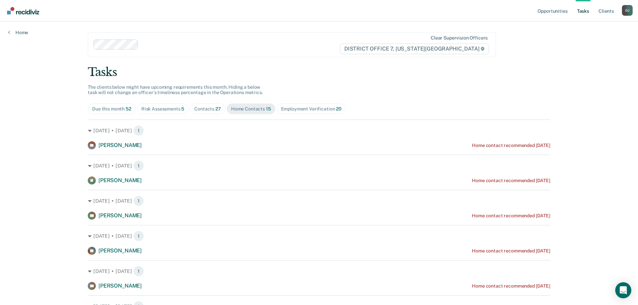
click at [212, 105] on span "Contacts 27" at bounding box center [208, 109] width 36 height 11
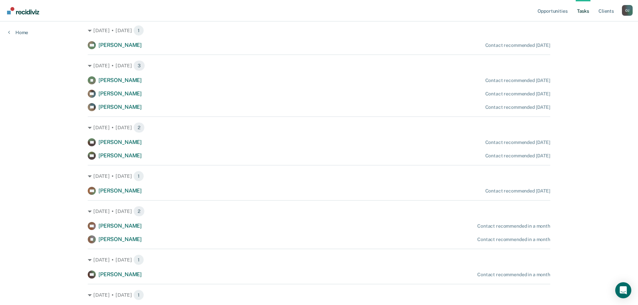
scroll to position [469, 0]
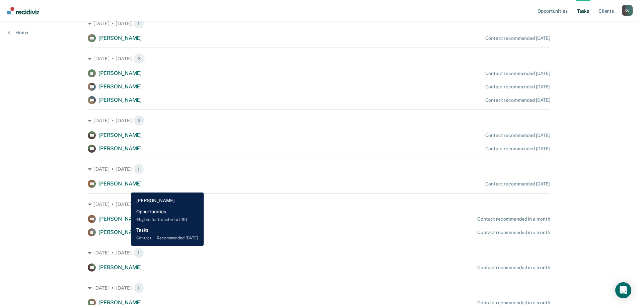
click at [126, 188] on div "DM Dennis Morgan" at bounding box center [115, 184] width 54 height 8
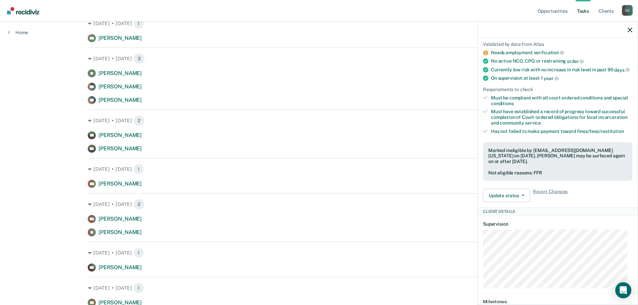
scroll to position [198, 0]
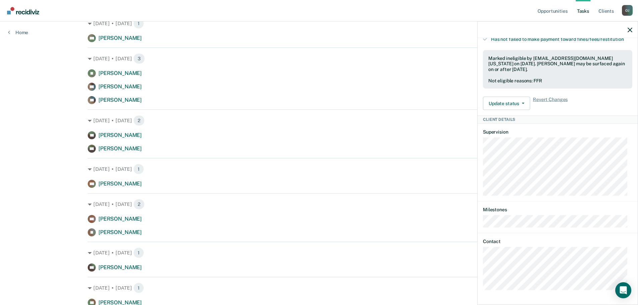
click at [246, 211] on div "Oct. 25 • Saturday 2 DC Dennis Caffero Contact recommended in a month LT Lance …" at bounding box center [319, 214] width 463 height 43
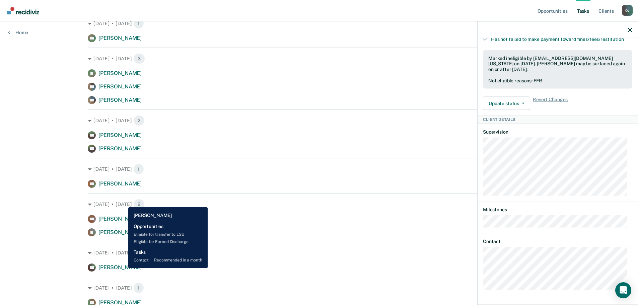
click at [123, 268] on span "[PERSON_NAME]" at bounding box center [119, 267] width 43 height 6
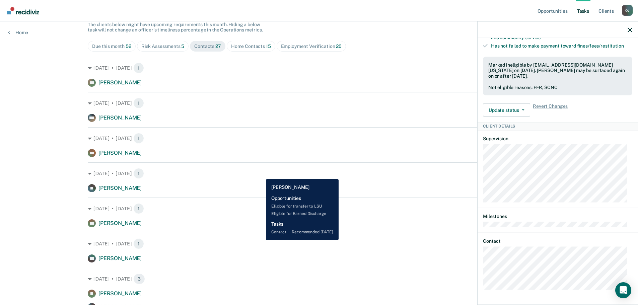
scroll to position [44, 0]
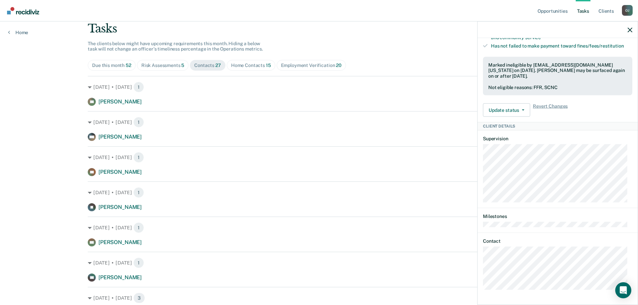
click at [257, 66] on div "Home Contacts 15" at bounding box center [251, 66] width 40 height 6
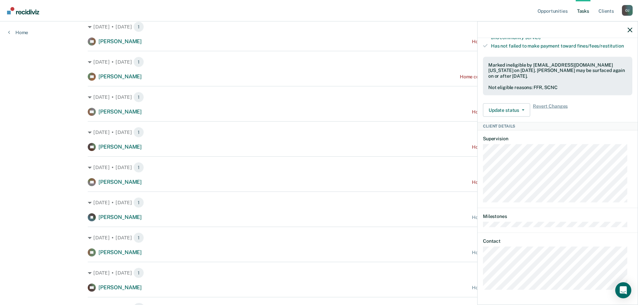
scroll to position [342, 0]
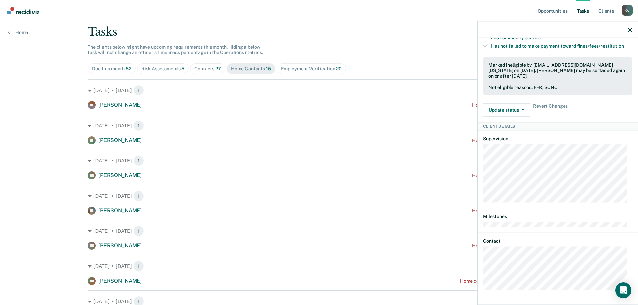
click at [208, 67] on div "Contacts 27" at bounding box center [207, 69] width 27 height 6
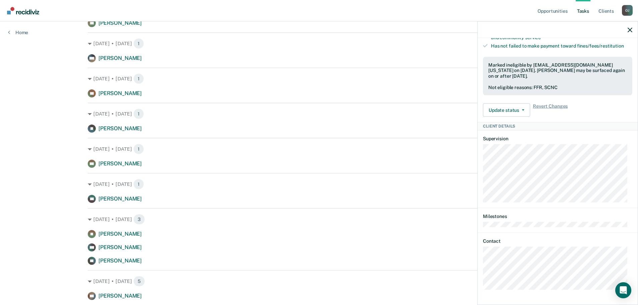
scroll to position [111, 0]
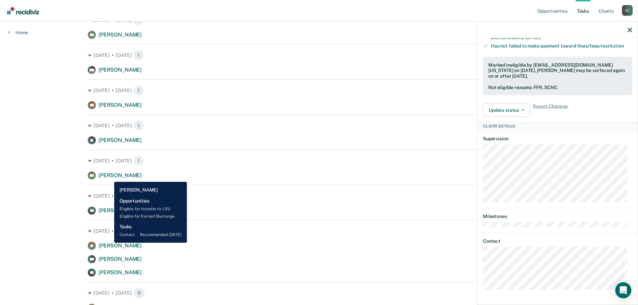
click at [109, 177] on span "[PERSON_NAME]" at bounding box center [119, 175] width 43 height 6
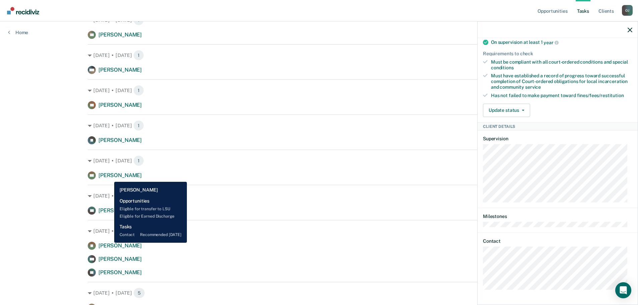
scroll to position [221, 0]
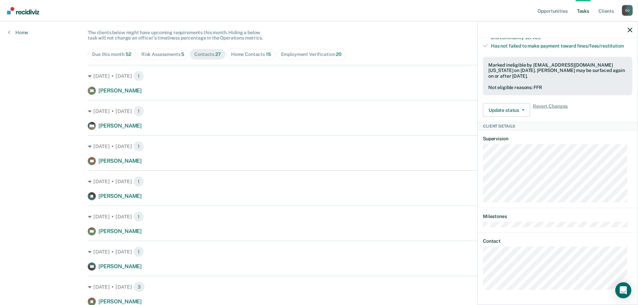
scroll to position [44, 0]
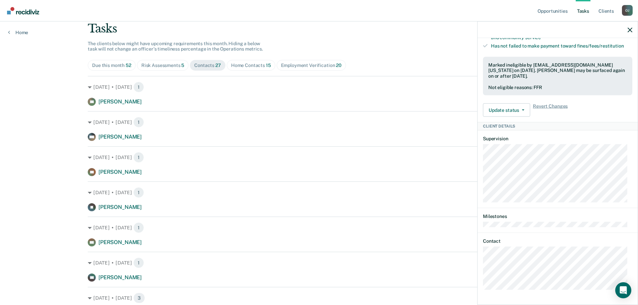
click at [237, 67] on div "Home Contacts 15" at bounding box center [251, 66] width 40 height 6
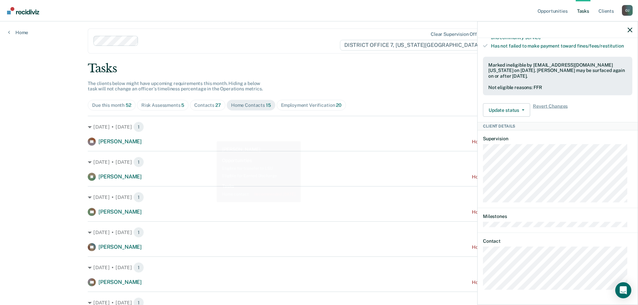
scroll to position [0, 0]
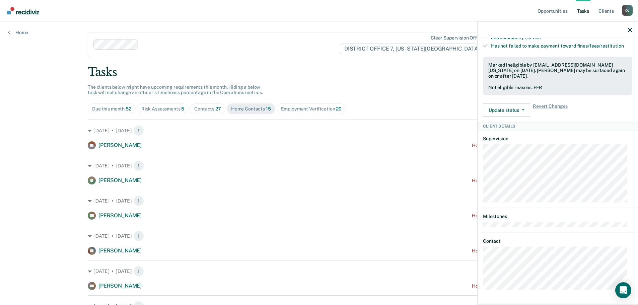
click at [627, 32] on div at bounding box center [558, 29] width 160 height 17
click at [628, 31] on icon "button" at bounding box center [630, 29] width 5 height 5
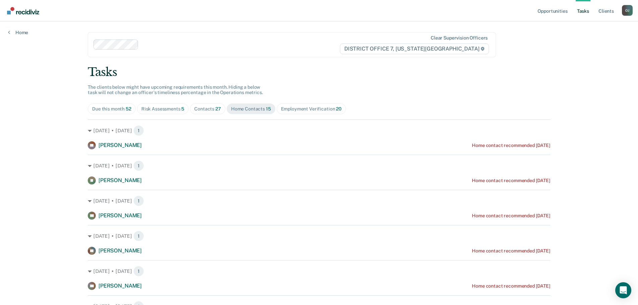
click at [209, 110] on div "Contacts 27" at bounding box center [207, 109] width 27 height 6
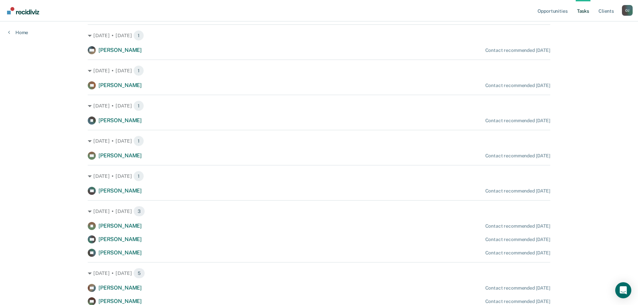
scroll to position [134, 0]
